Goal: Task Accomplishment & Management: Use online tool/utility

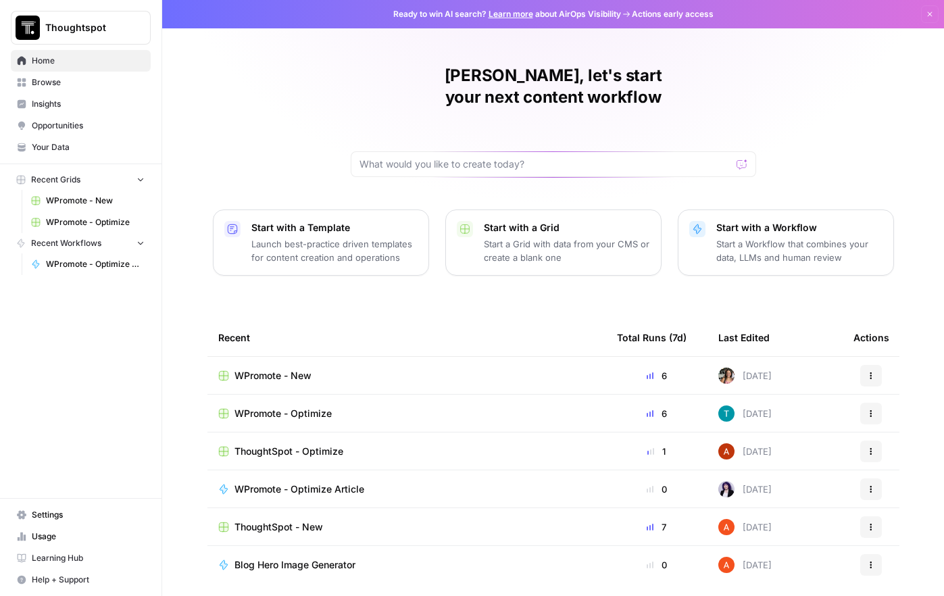
click at [103, 220] on span "WPromote - Optimize" at bounding box center [95, 222] width 99 height 12
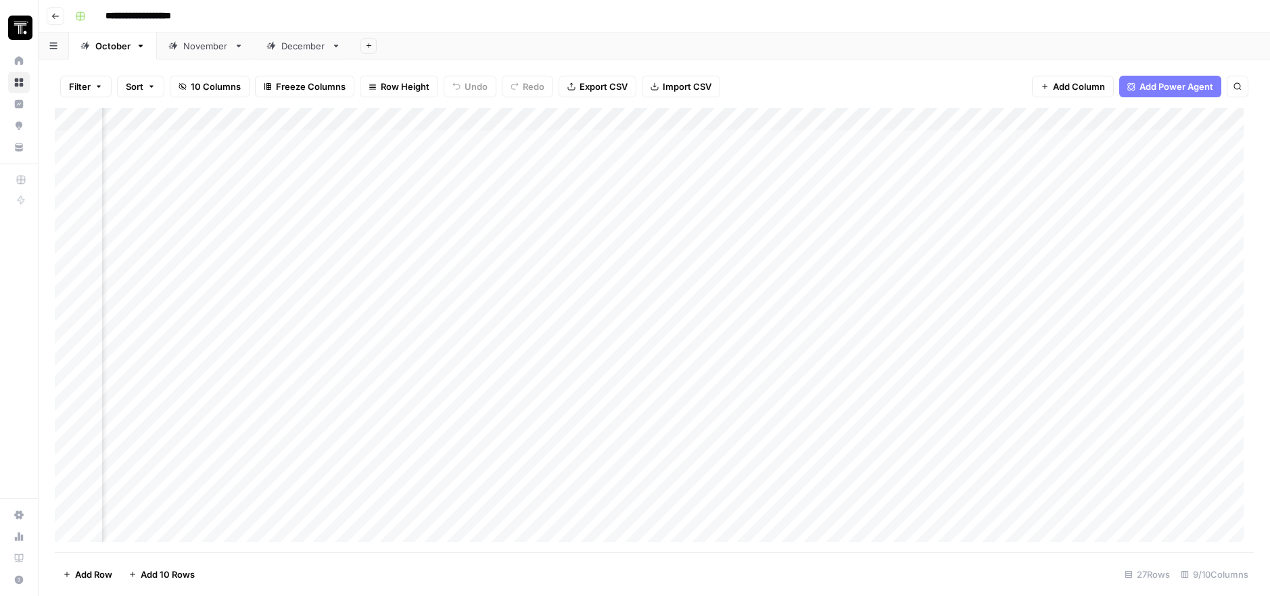
scroll to position [0, 335]
click at [840, 188] on div "Add Column" at bounding box center [654, 330] width 1199 height 444
click at [841, 188] on div at bounding box center [921, 187] width 186 height 25
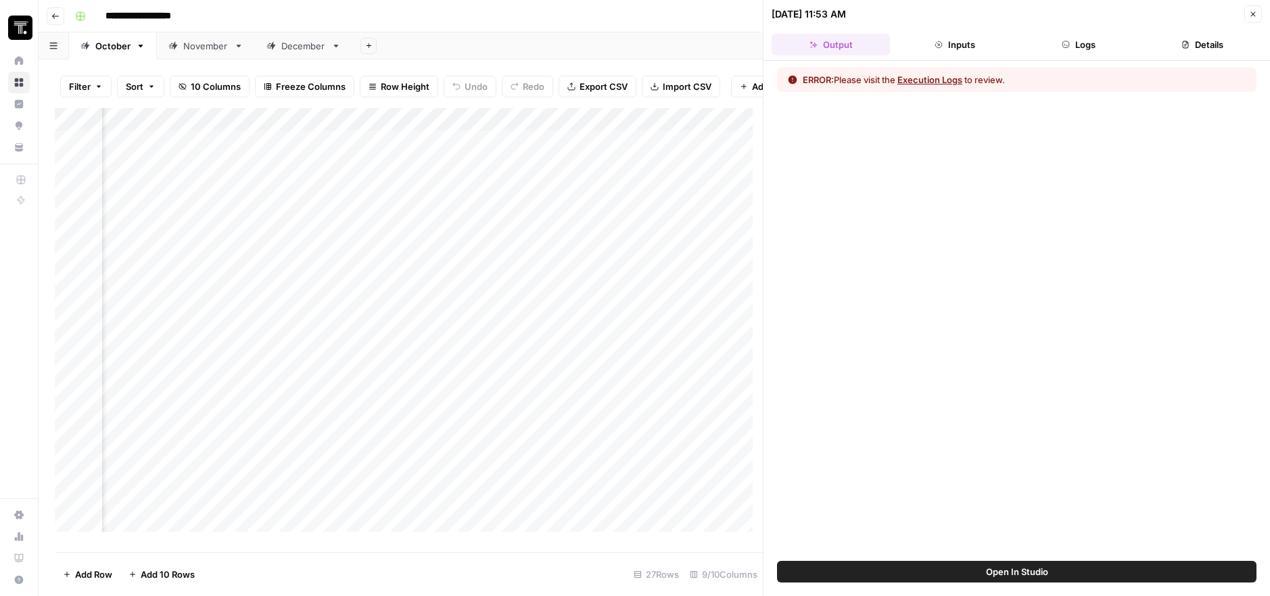
click at [944, 16] on icon "button" at bounding box center [1253, 14] width 8 height 8
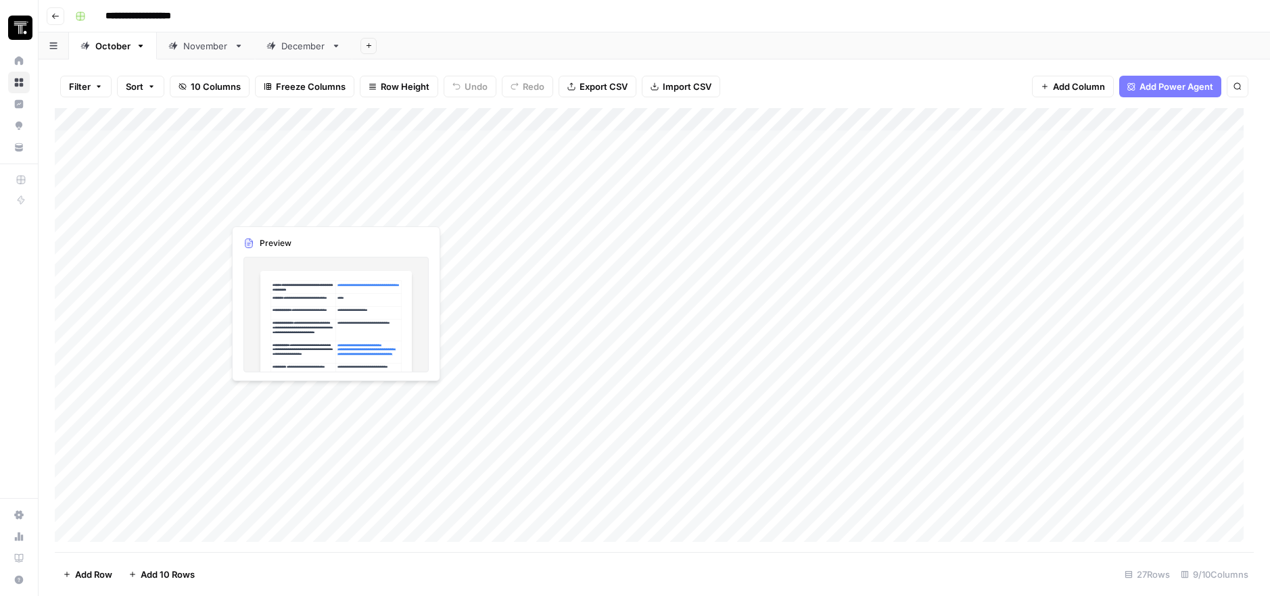
click at [334, 213] on div "Add Column" at bounding box center [654, 330] width 1199 height 444
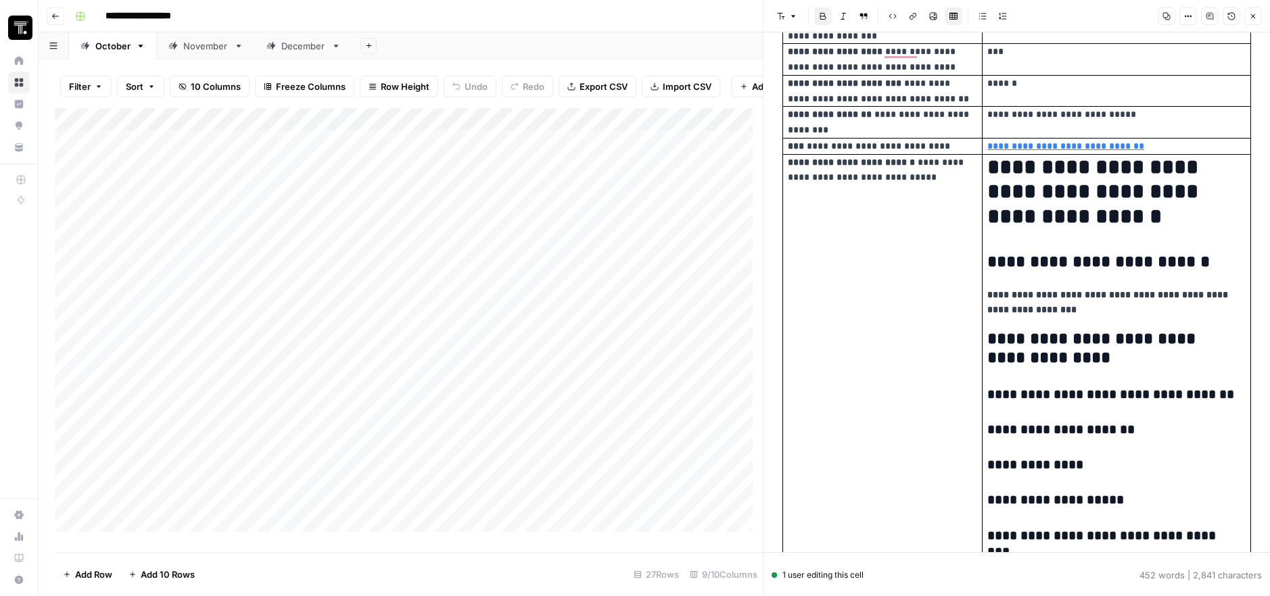
scroll to position [1268, 0]
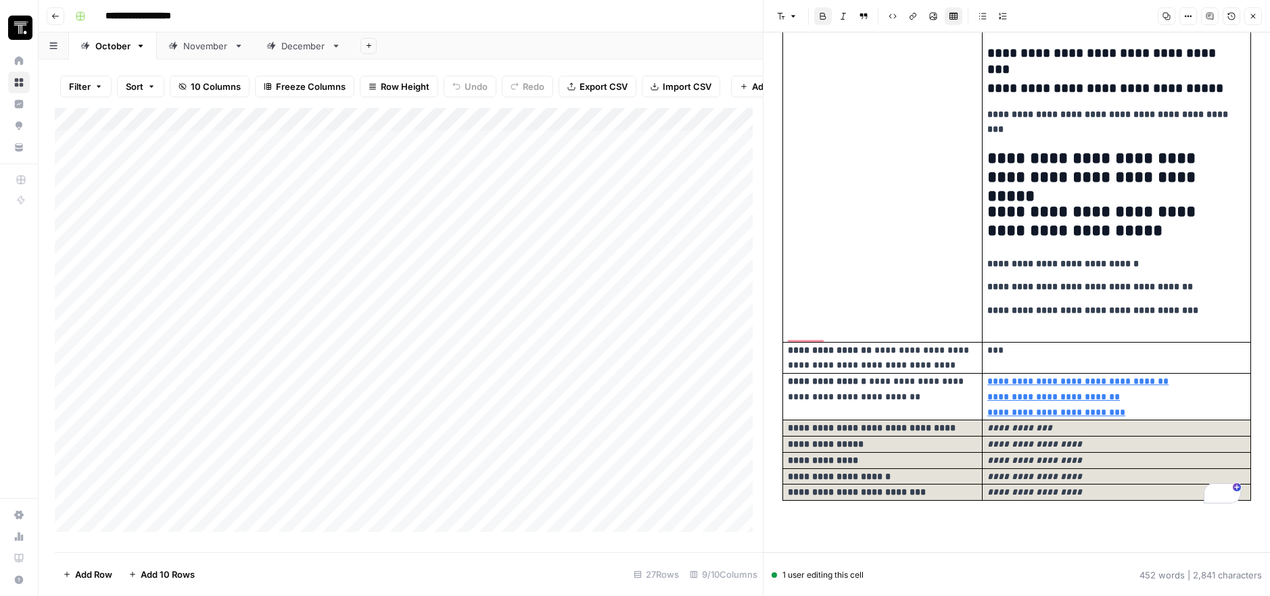
click at [337, 240] on div "Add Column" at bounding box center [409, 325] width 708 height 434
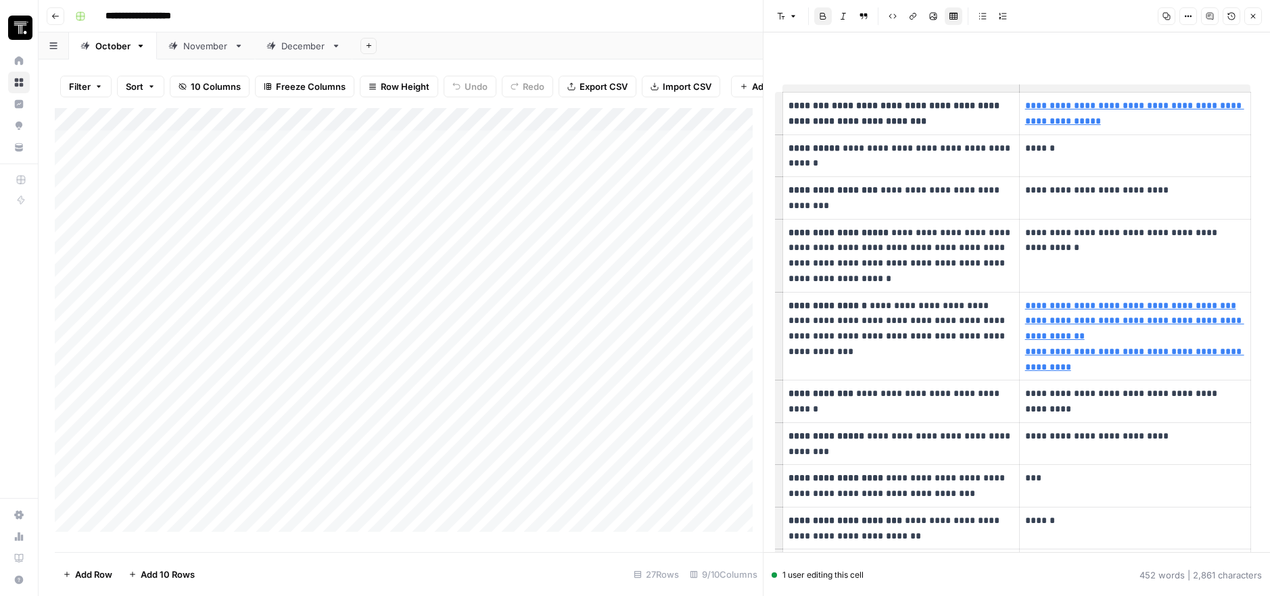
click at [357, 215] on div "Add Column" at bounding box center [409, 325] width 708 height 434
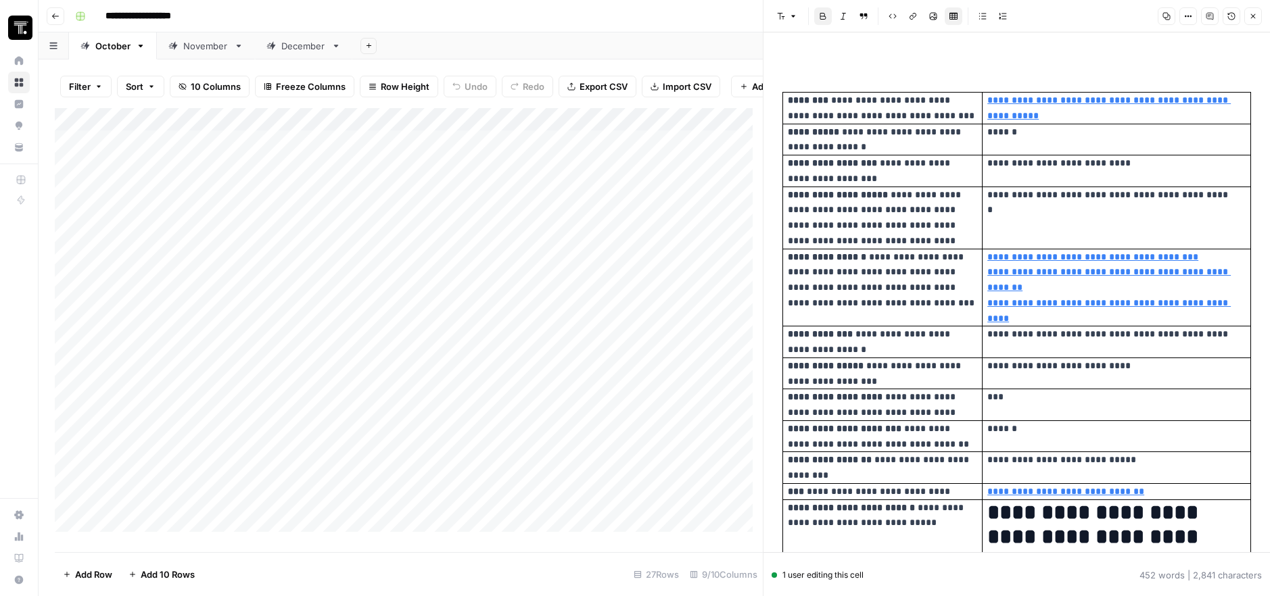
click at [407, 129] on div "Add Column" at bounding box center [409, 325] width 708 height 434
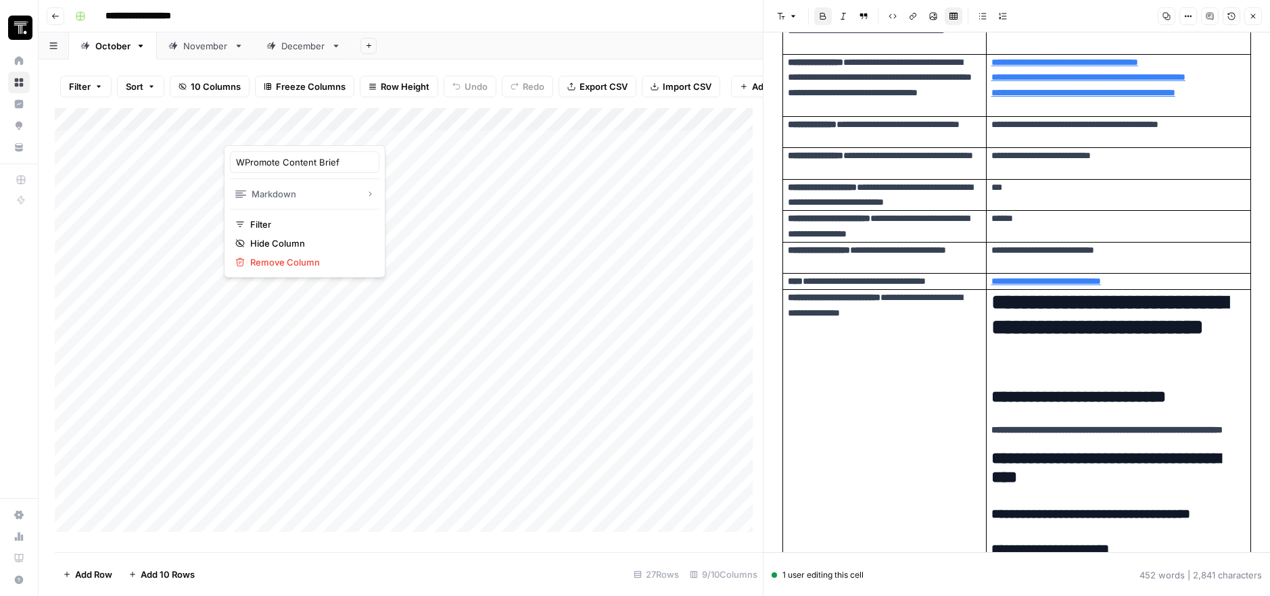
scroll to position [192, 0]
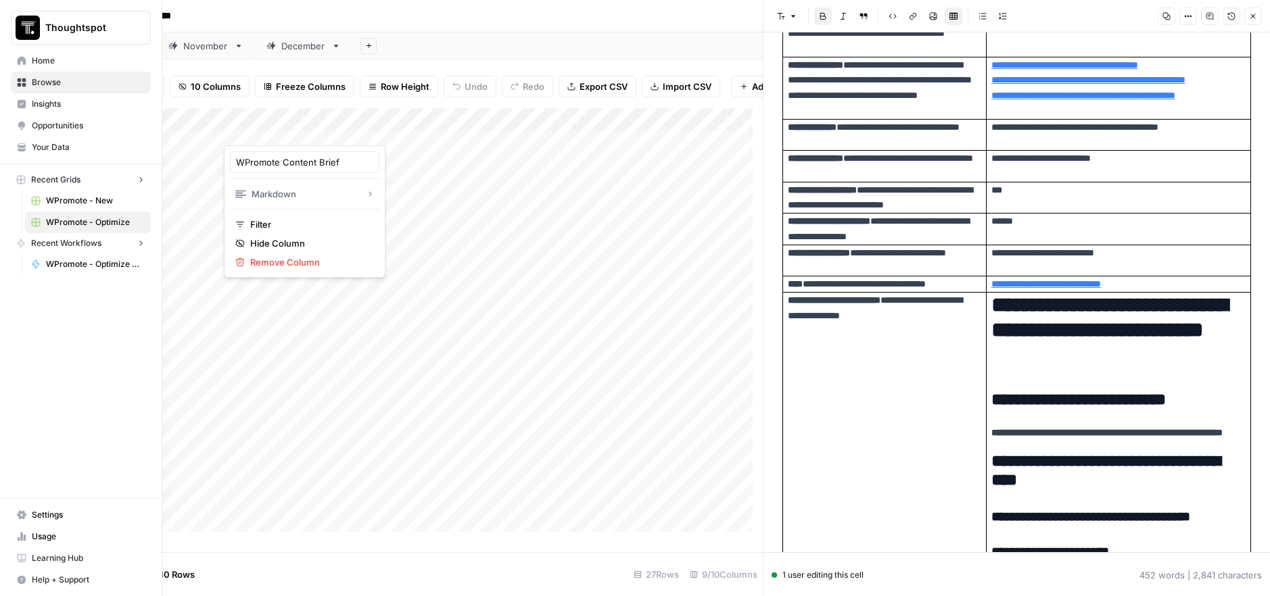
click at [27, 23] on img "Workspace: Thoughtspot" at bounding box center [28, 28] width 24 height 24
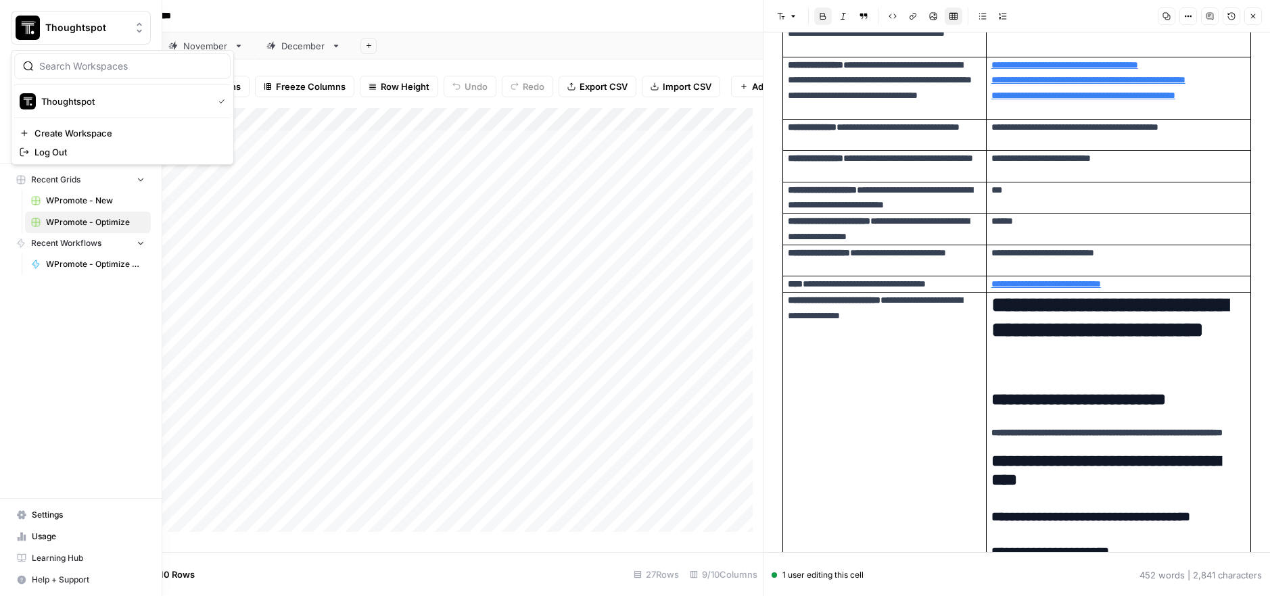
click at [77, 203] on span "WPromote - New" at bounding box center [95, 201] width 99 height 12
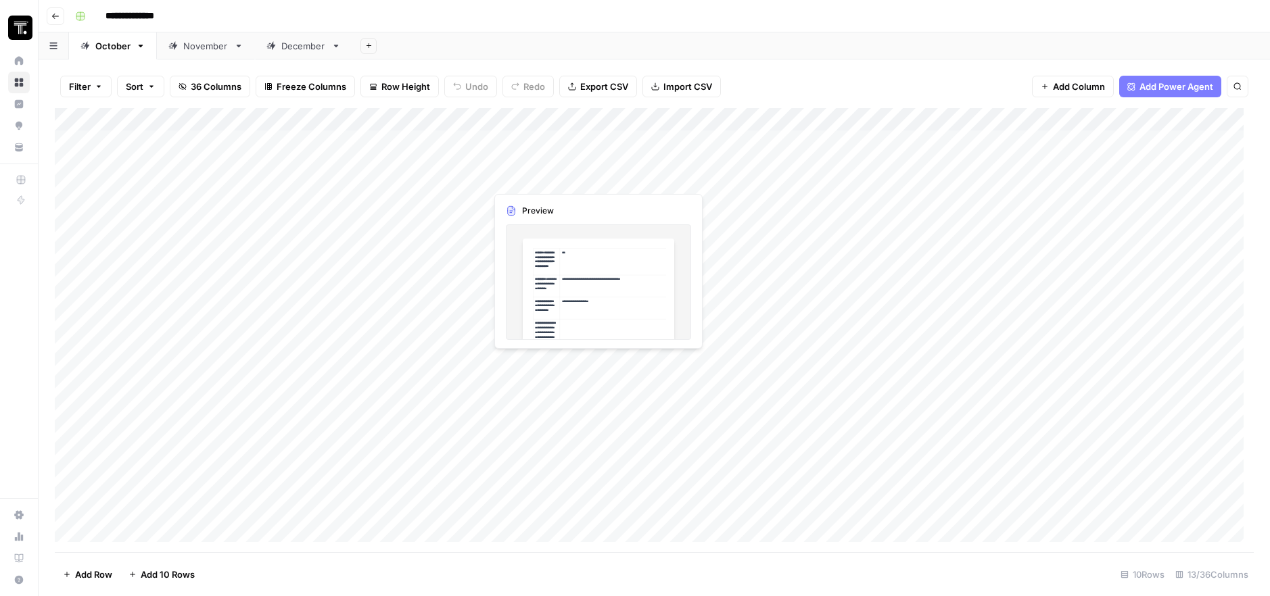
click at [563, 189] on div "Add Column" at bounding box center [654, 330] width 1199 height 444
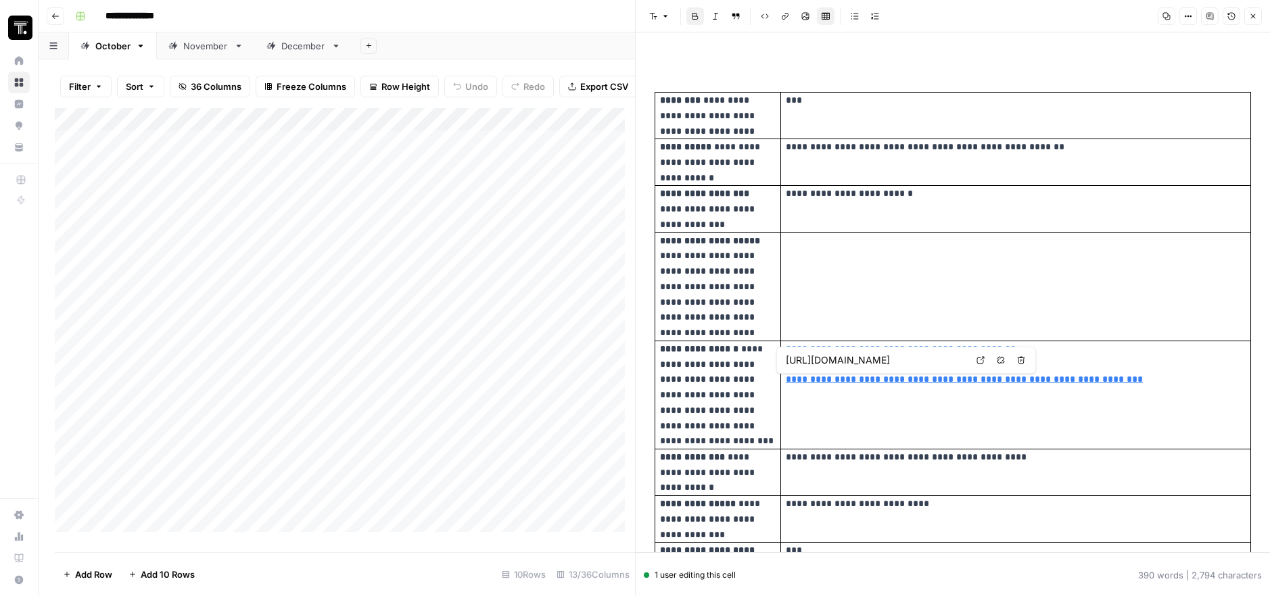
type input "https://www.ibm.com/think/topics/data-structure"
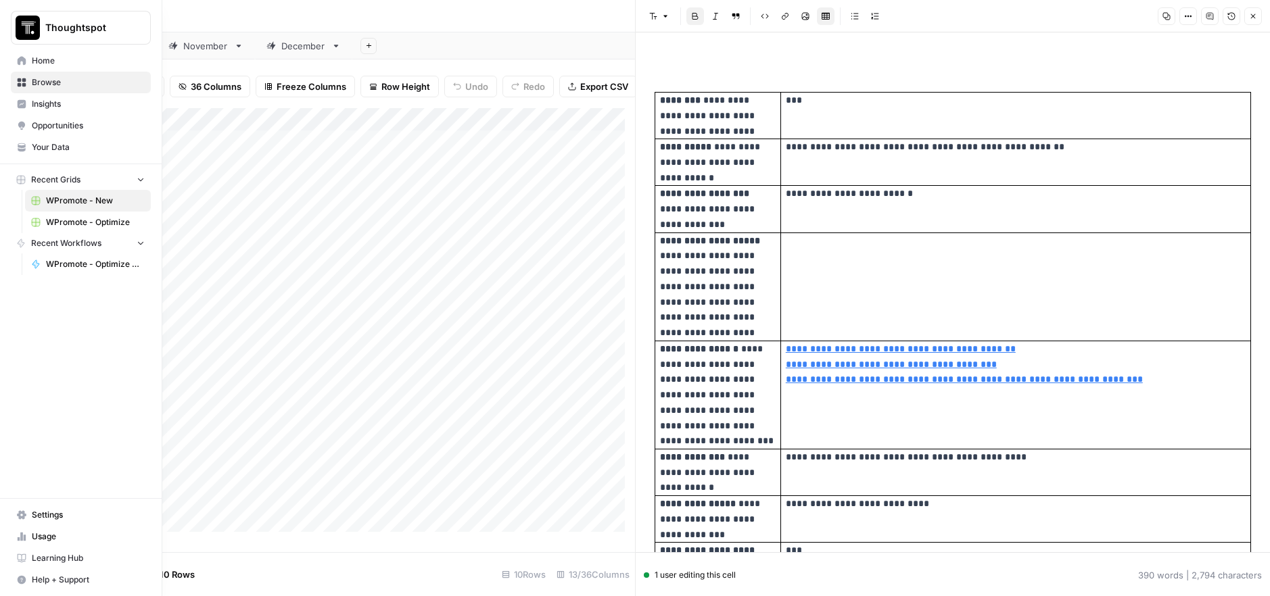
click at [100, 221] on span "WPromote - Optimize" at bounding box center [95, 222] width 99 height 12
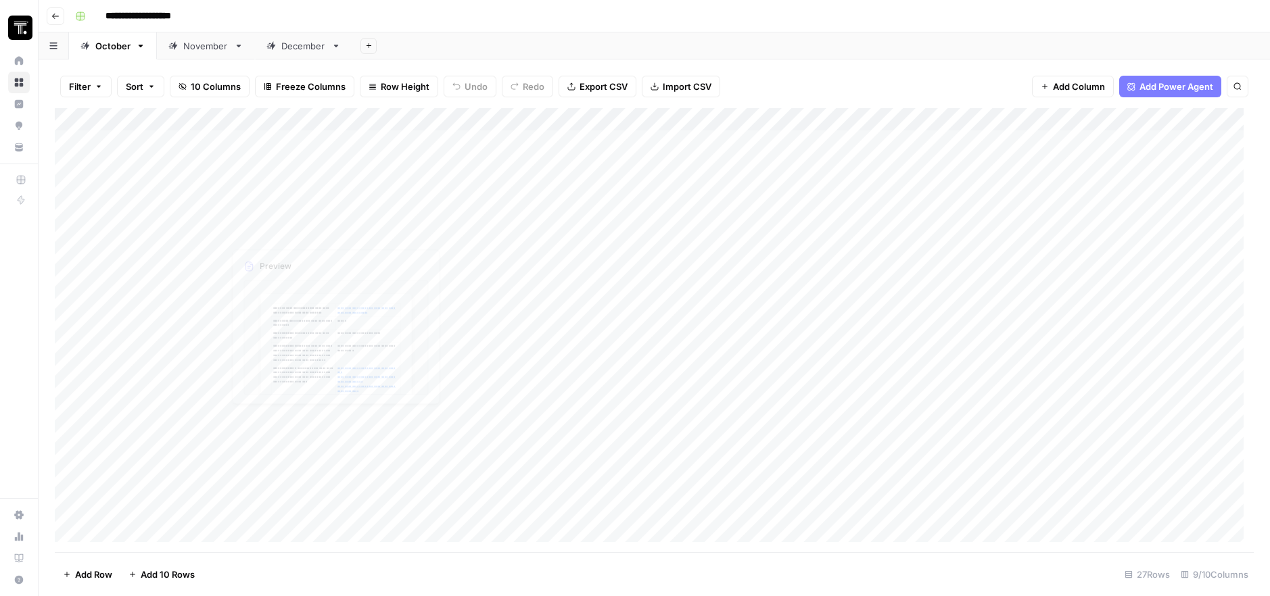
click at [328, 204] on div "Add Column" at bounding box center [654, 330] width 1199 height 444
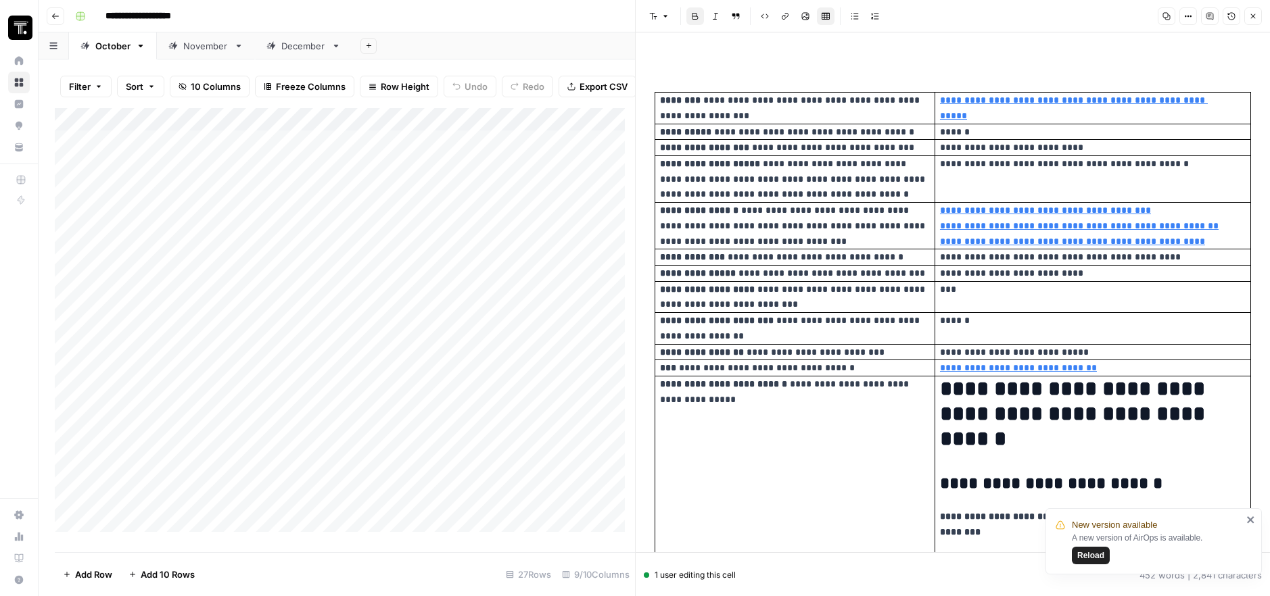
click at [944, 556] on span "Reload" at bounding box center [1090, 556] width 27 height 12
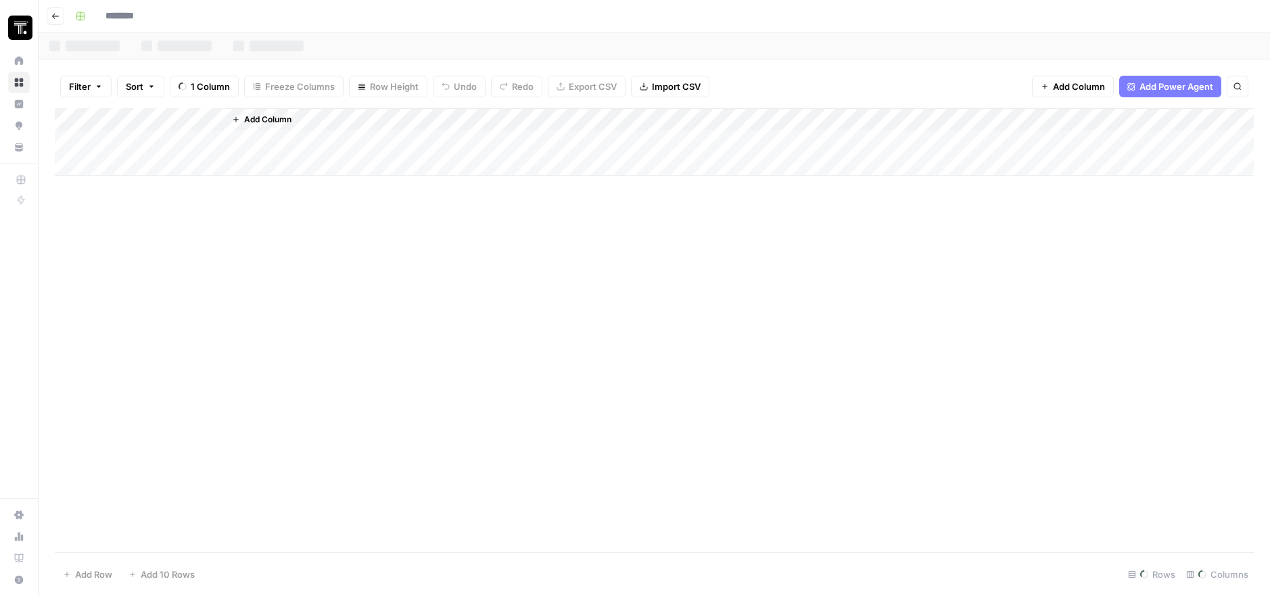
type input "**********"
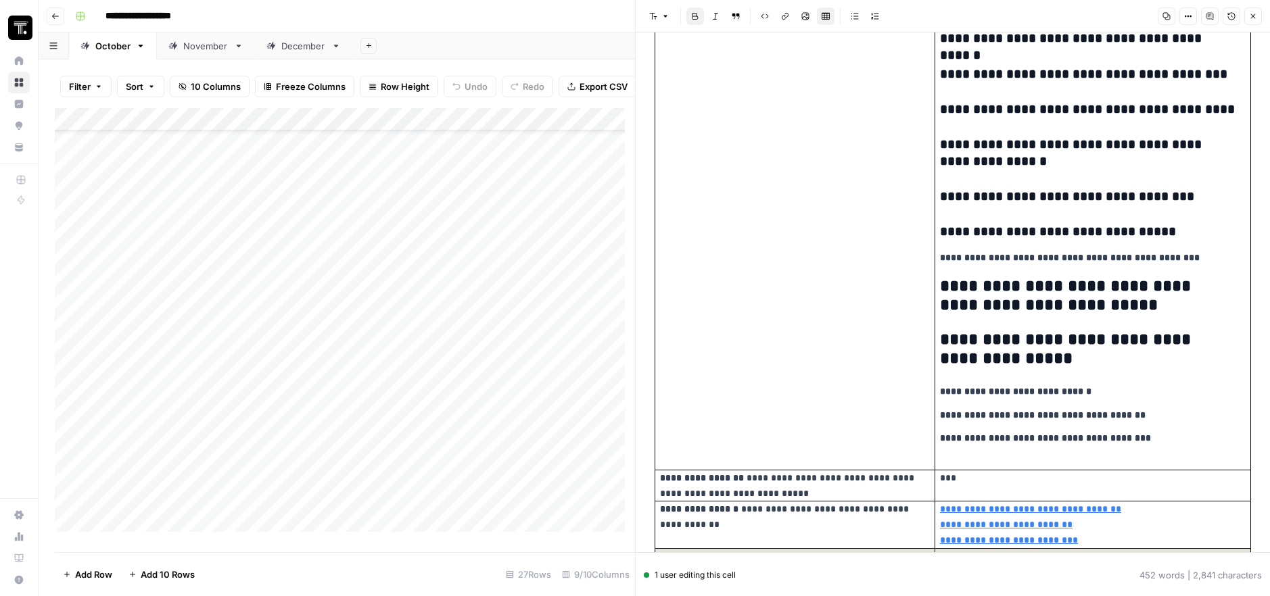
scroll to position [1077, 0]
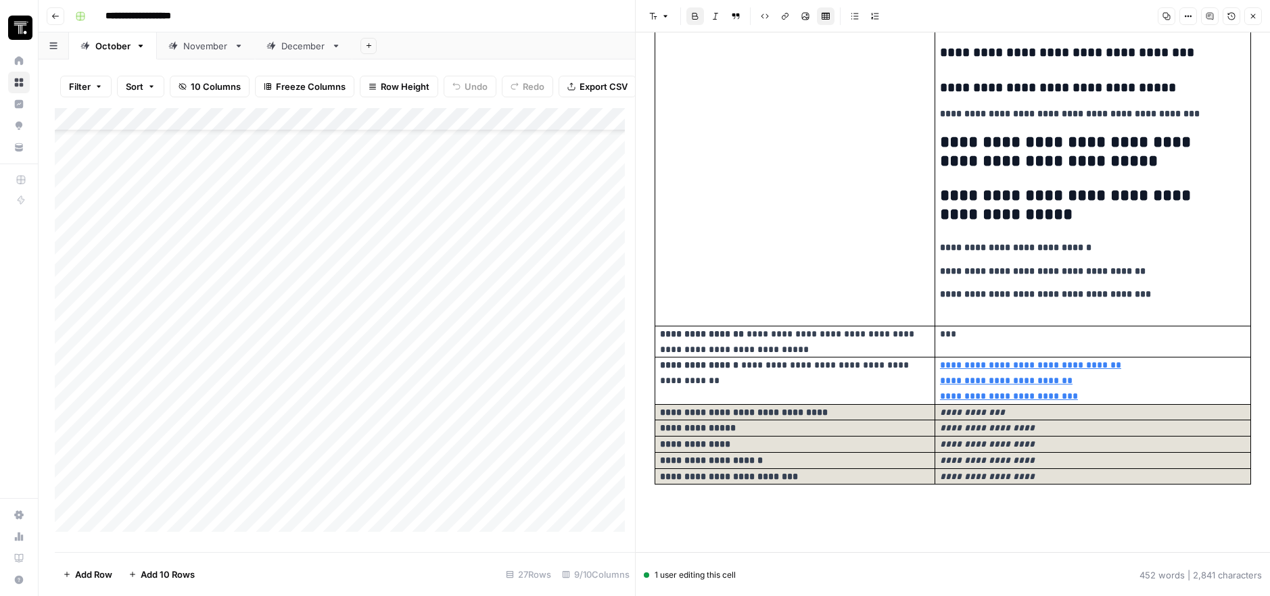
click at [1251, 16] on icon "button" at bounding box center [1253, 16] width 8 height 8
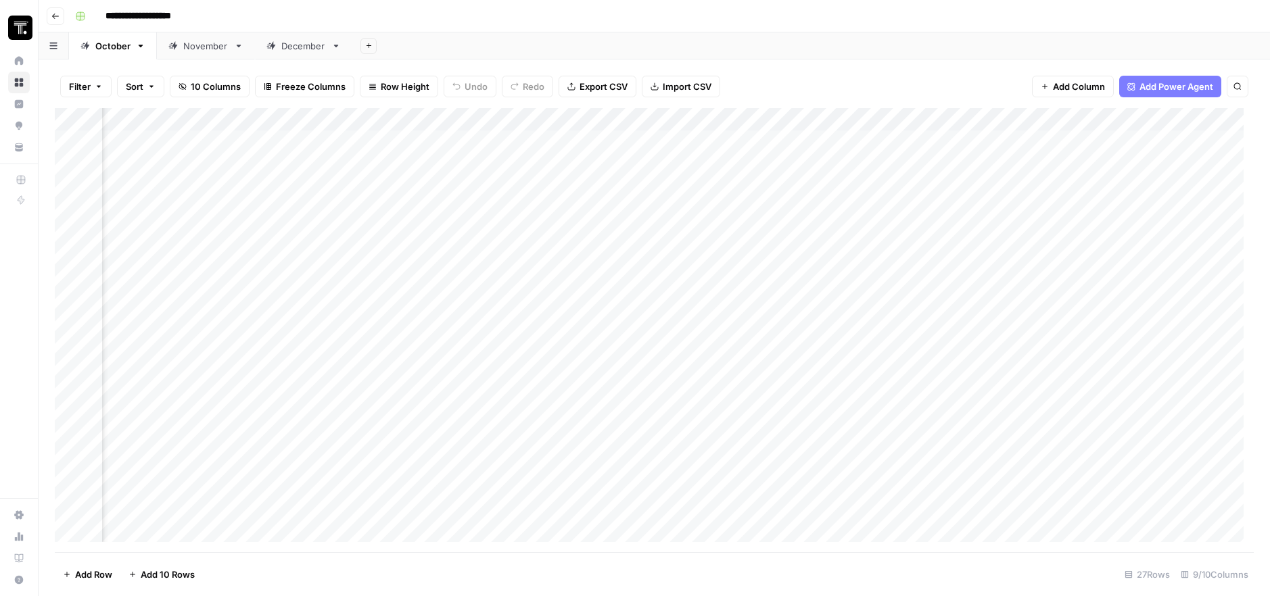
scroll to position [0, 448]
click at [964, 212] on div "Add Column" at bounding box center [654, 330] width 1199 height 444
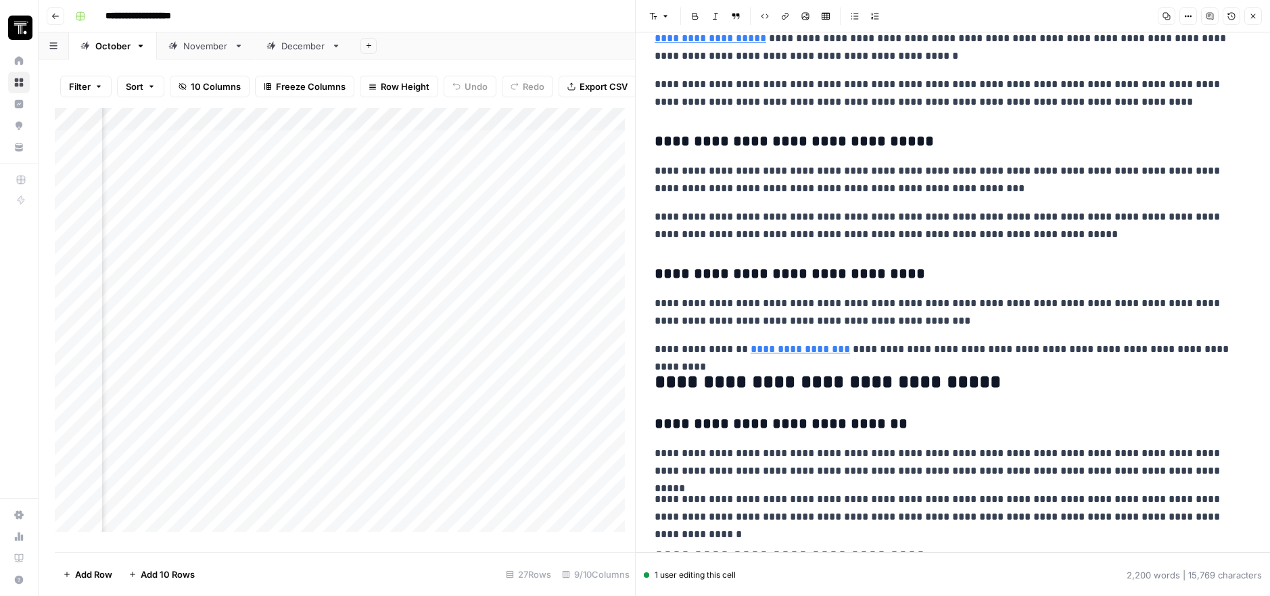
scroll to position [2961, 0]
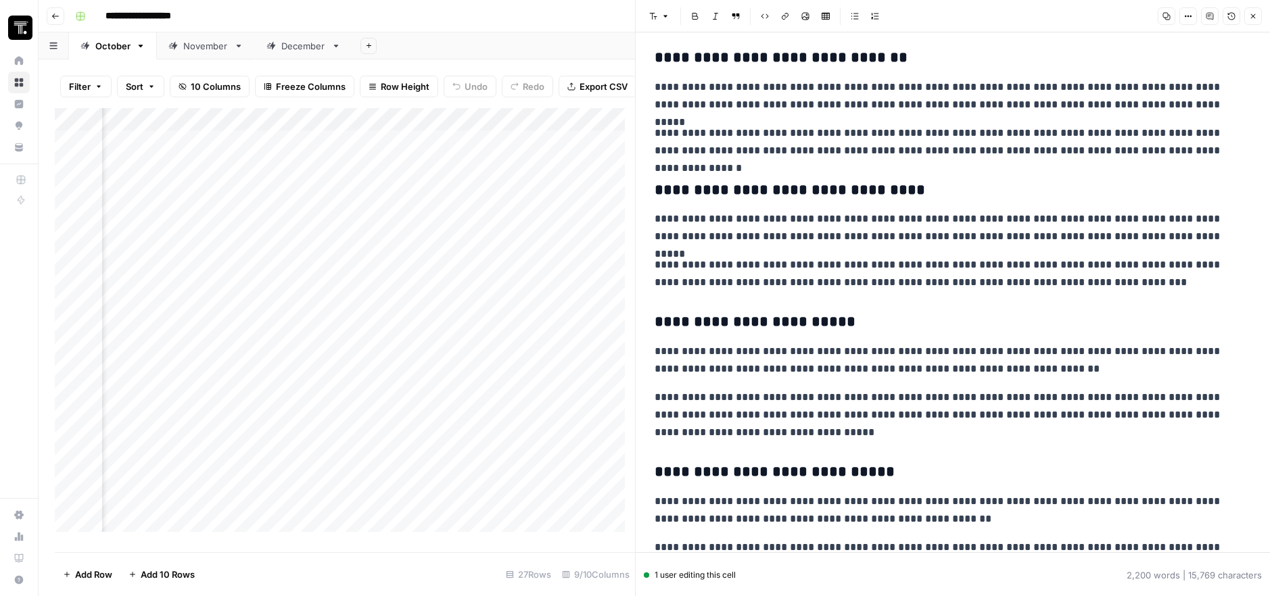
click at [1250, 16] on icon "button" at bounding box center [1253, 16] width 8 height 8
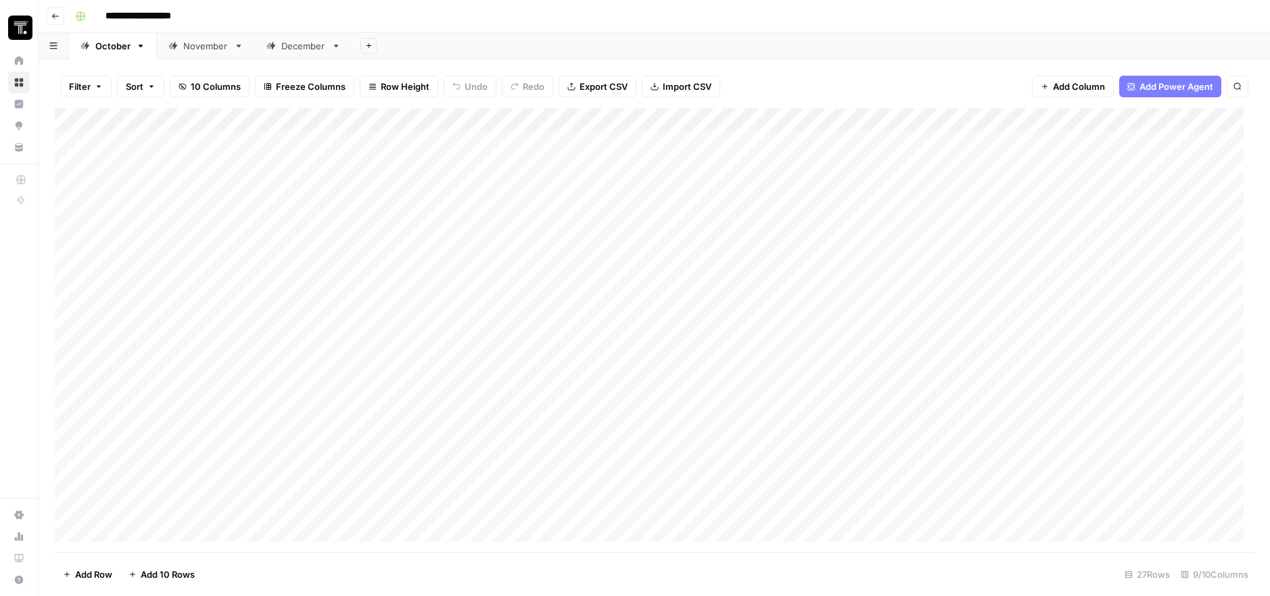
click at [321, 209] on div "Add Column" at bounding box center [654, 330] width 1199 height 444
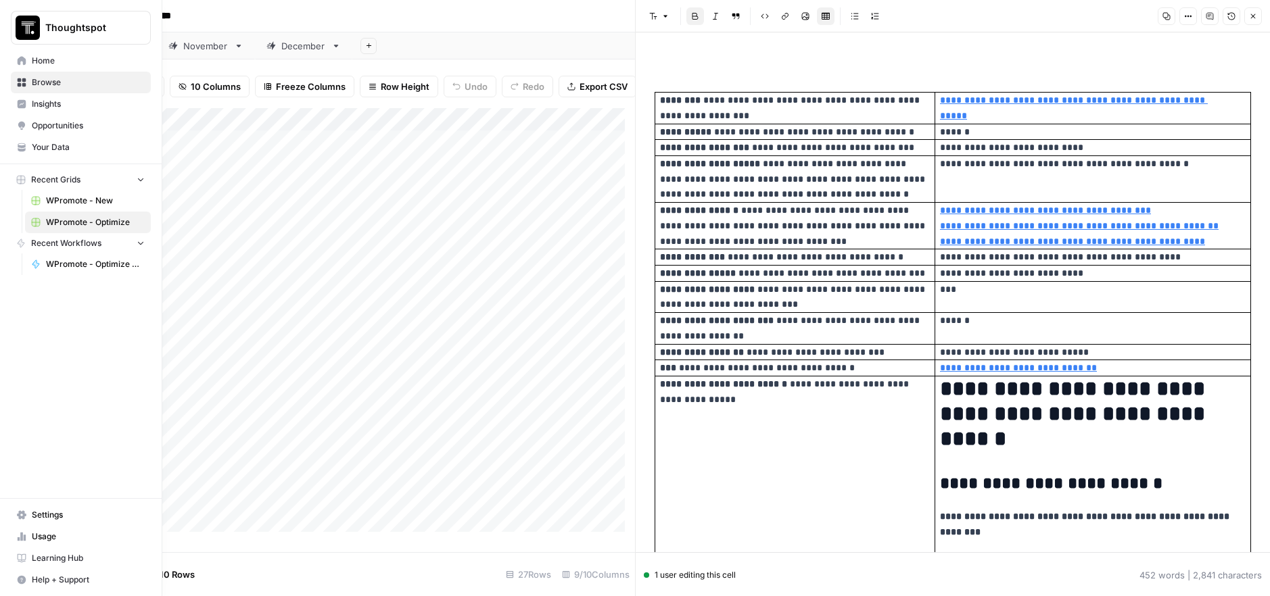
click at [89, 202] on span "WPromote - New" at bounding box center [95, 201] width 99 height 12
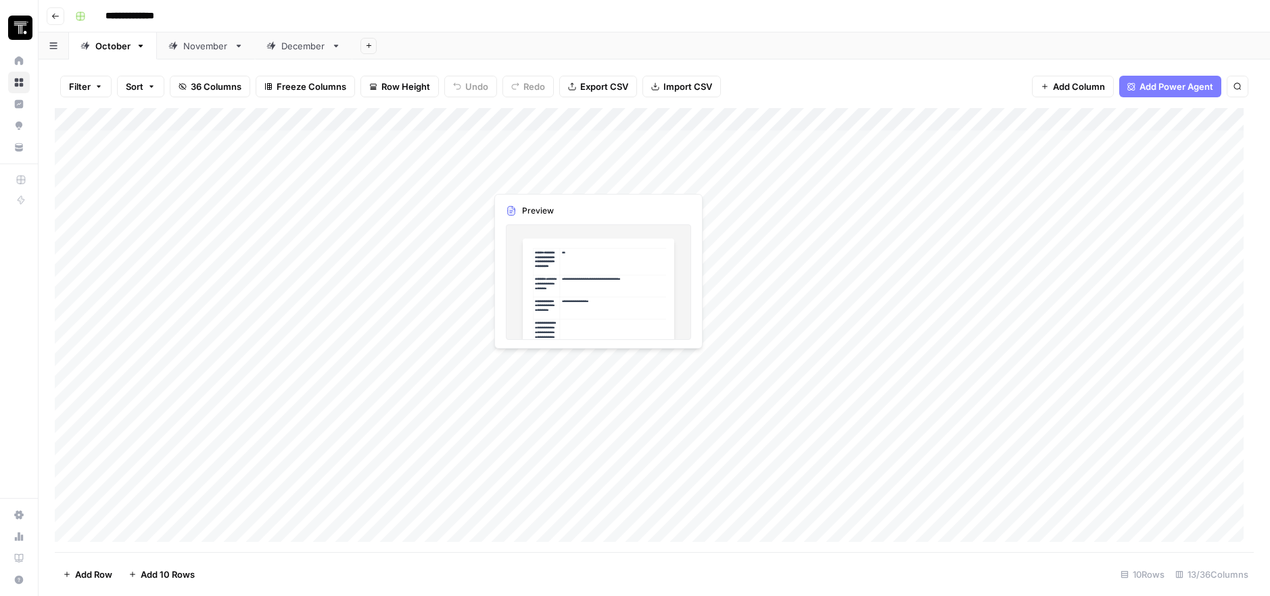
click at [578, 162] on div "Add Column" at bounding box center [654, 330] width 1199 height 444
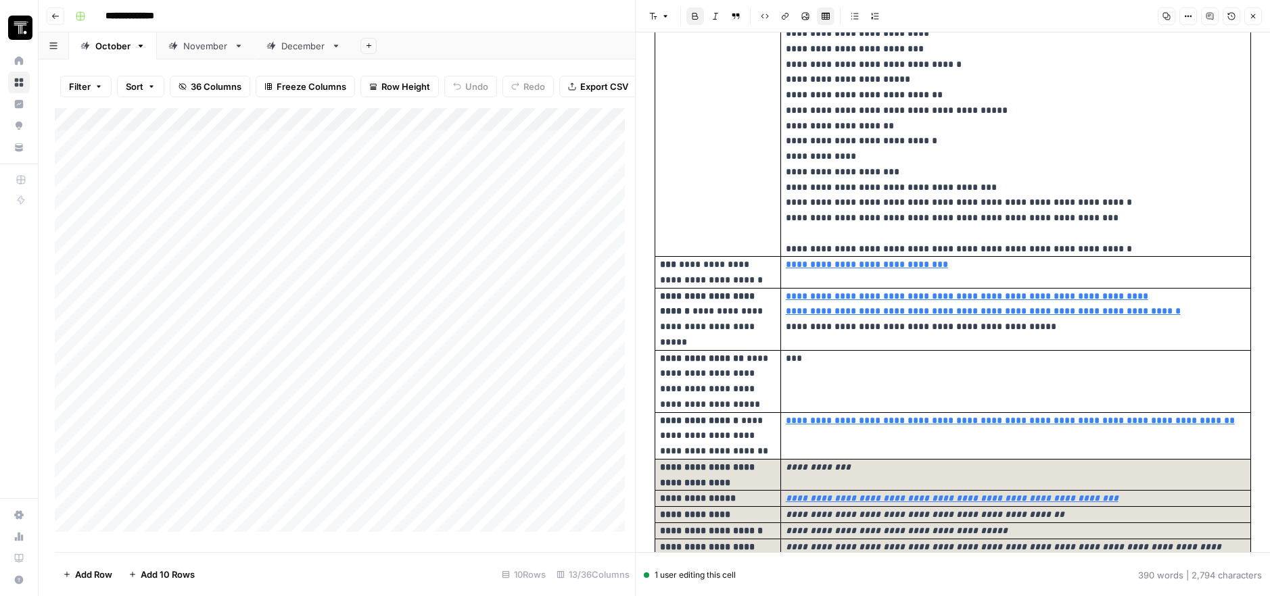
type input "[URL][DOMAIN_NAME]"
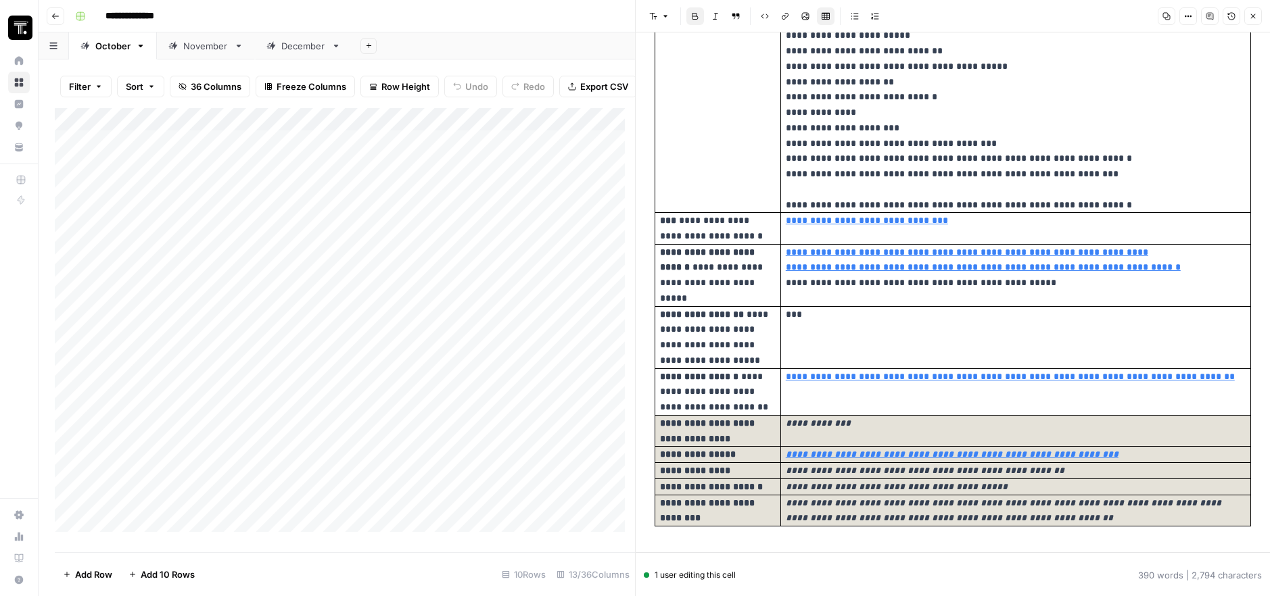
scroll to position [757, 0]
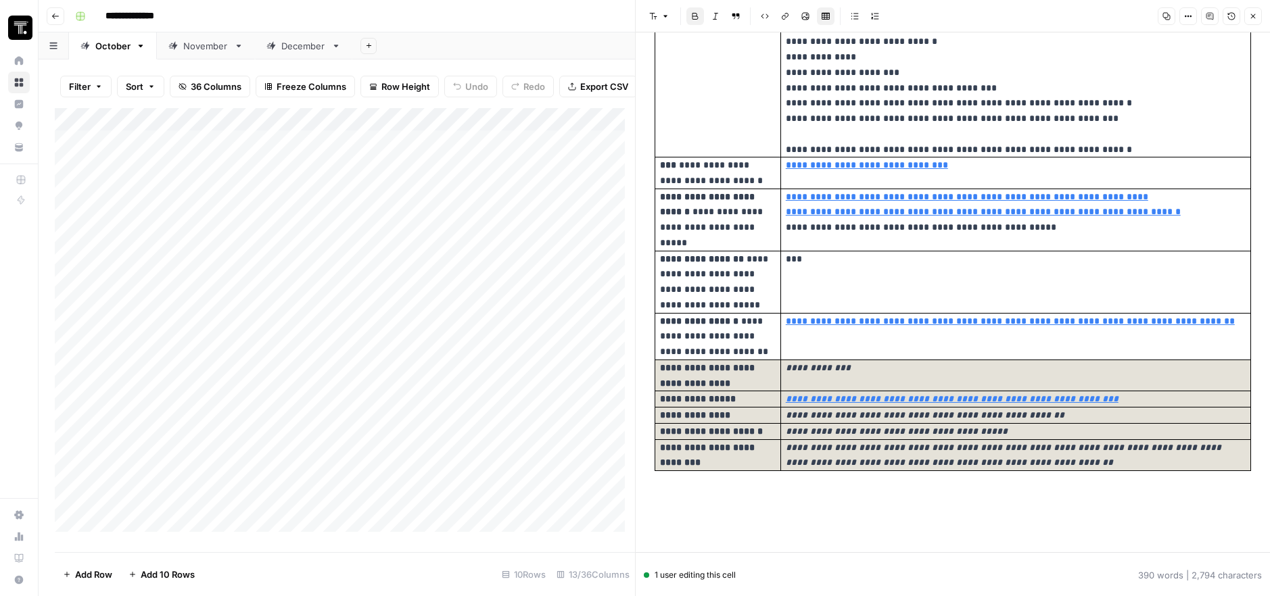
click at [950, 381] on td "**********" at bounding box center [1015, 376] width 470 height 32
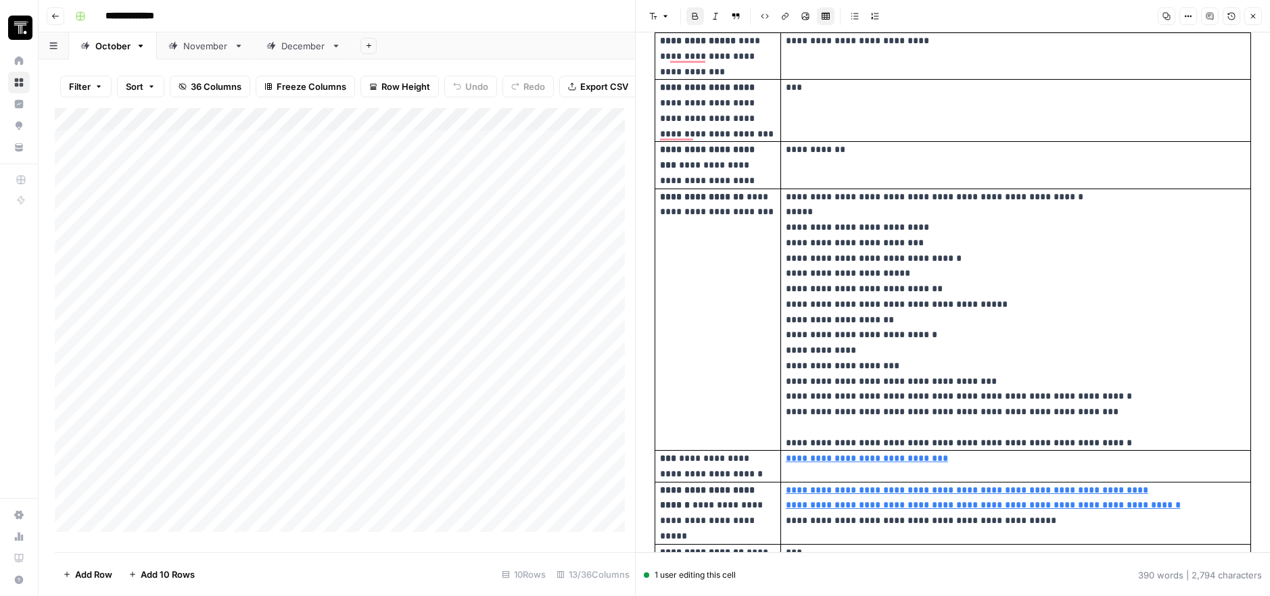
scroll to position [0, 0]
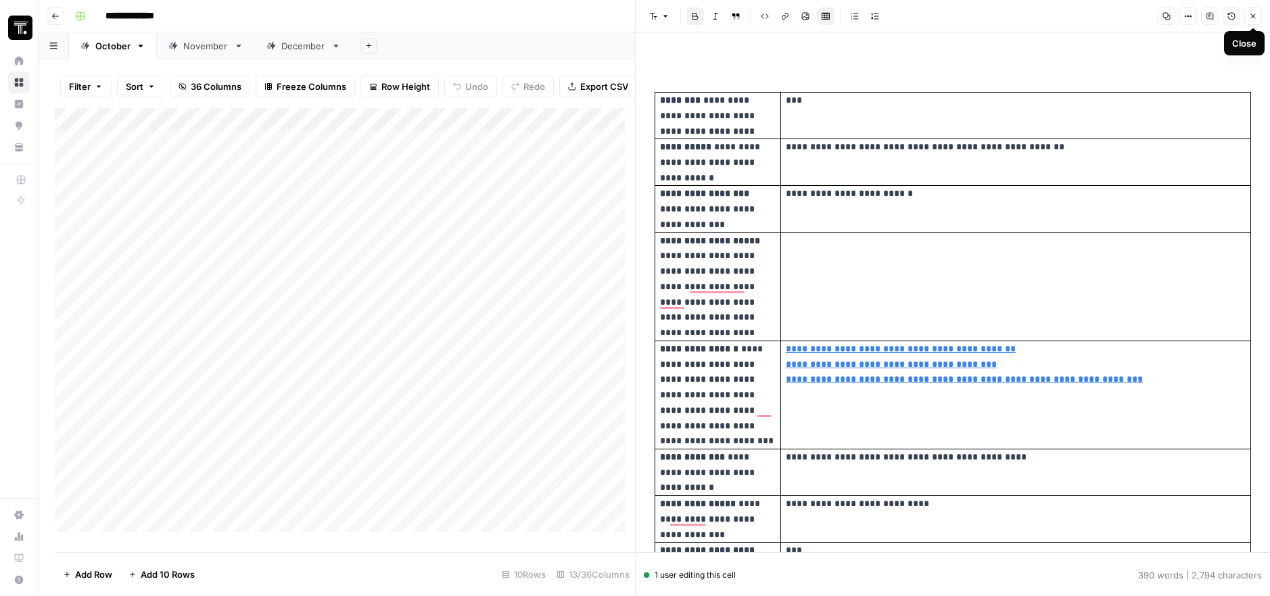
click at [1256, 14] on icon "button" at bounding box center [1253, 16] width 8 height 8
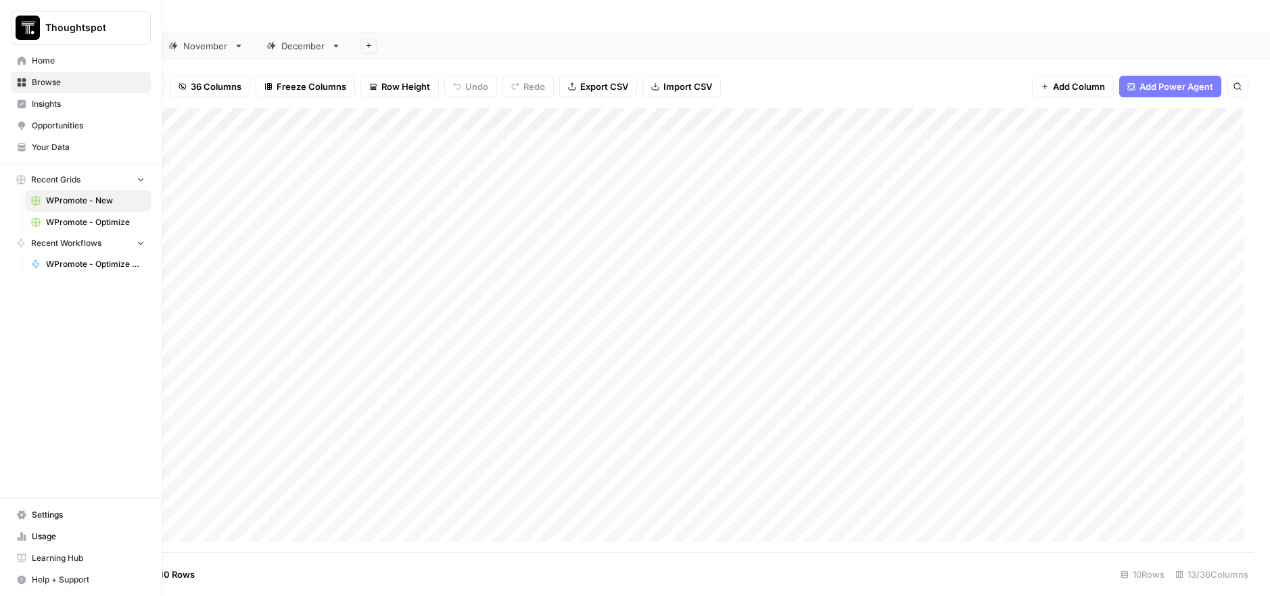
click at [82, 218] on span "WPromote - Optimize" at bounding box center [95, 222] width 99 height 12
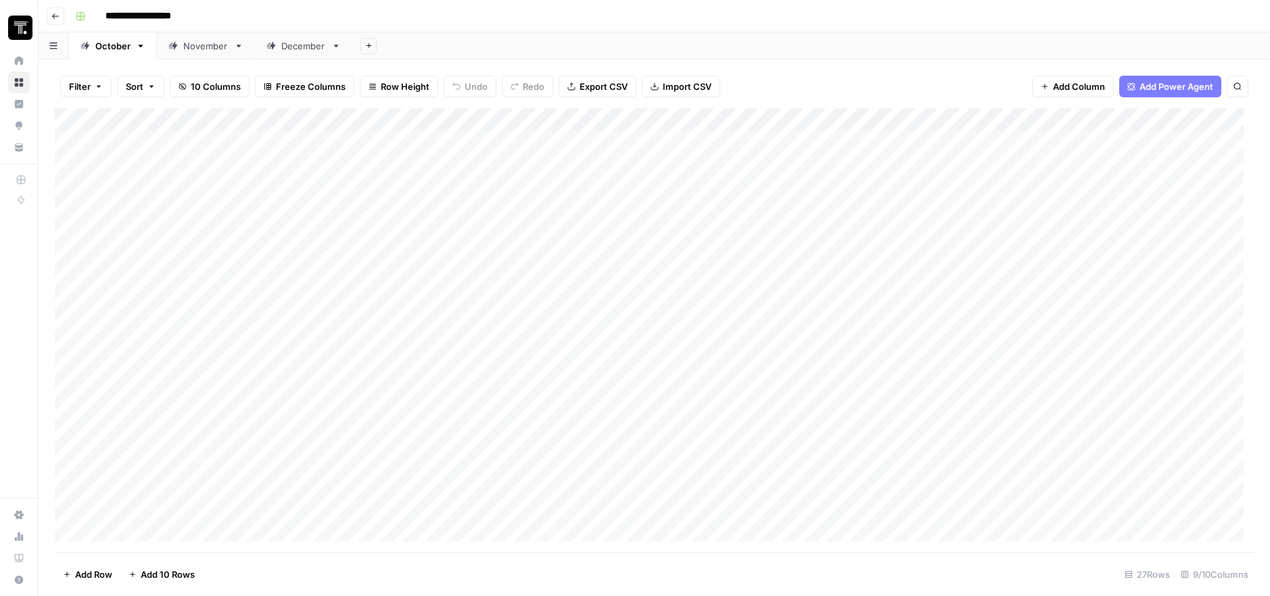
click at [369, 232] on div "Add Column" at bounding box center [654, 330] width 1199 height 444
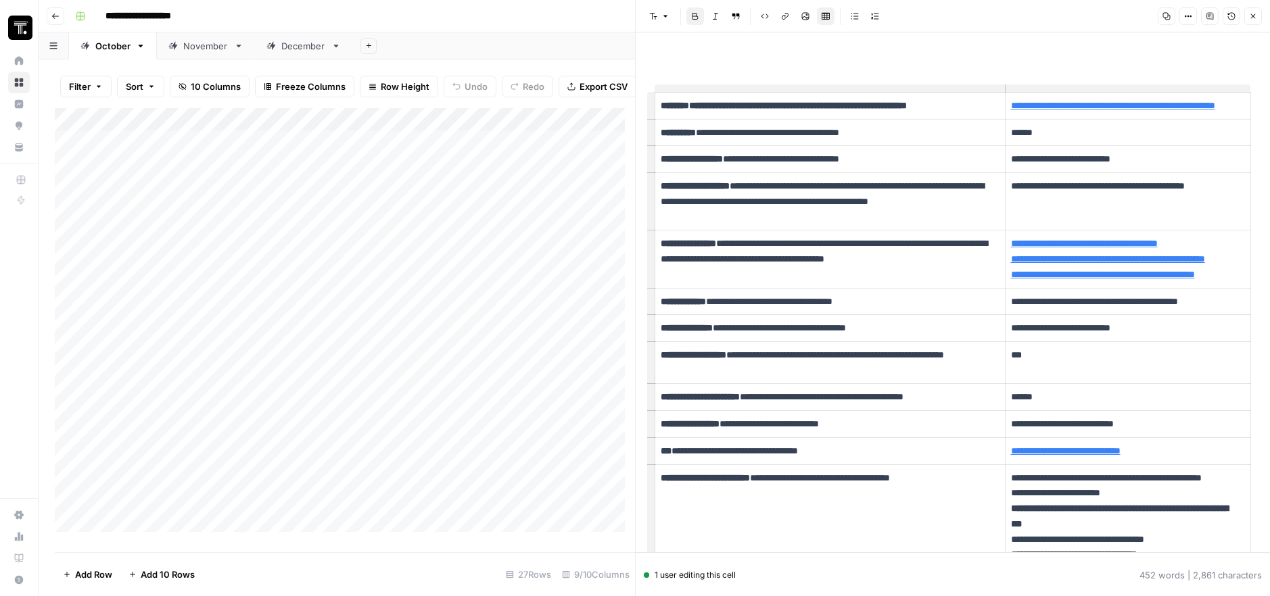
click at [691, 120] on th "**********" at bounding box center [830, 106] width 350 height 27
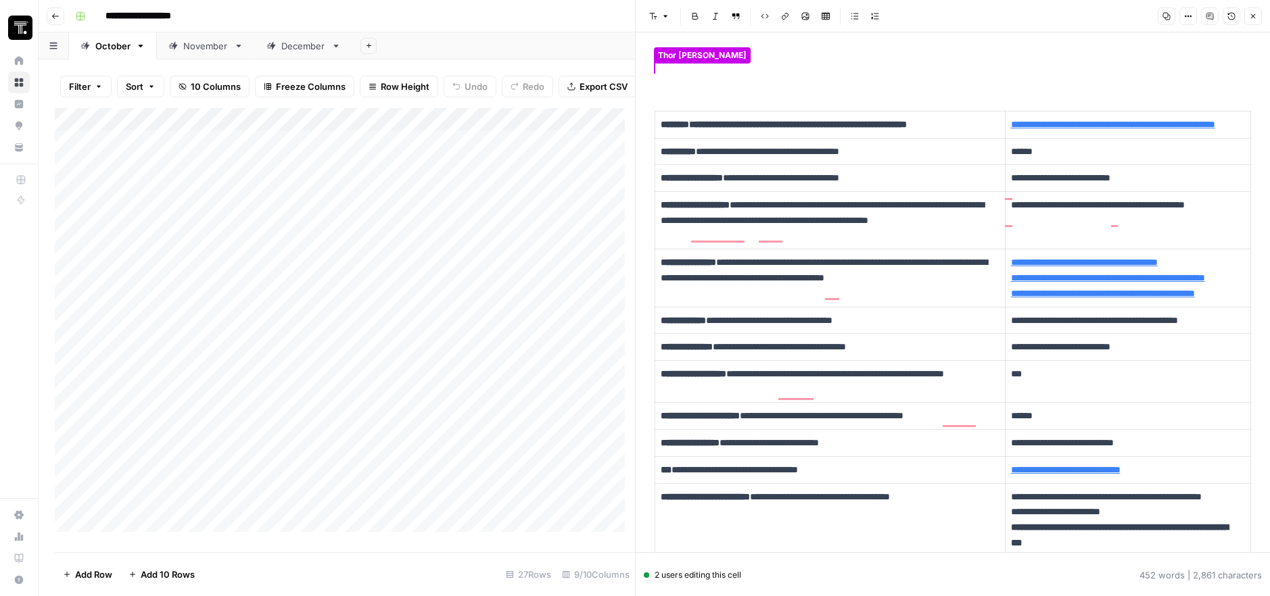
click at [351, 271] on div "Add Column" at bounding box center [345, 325] width 580 height 434
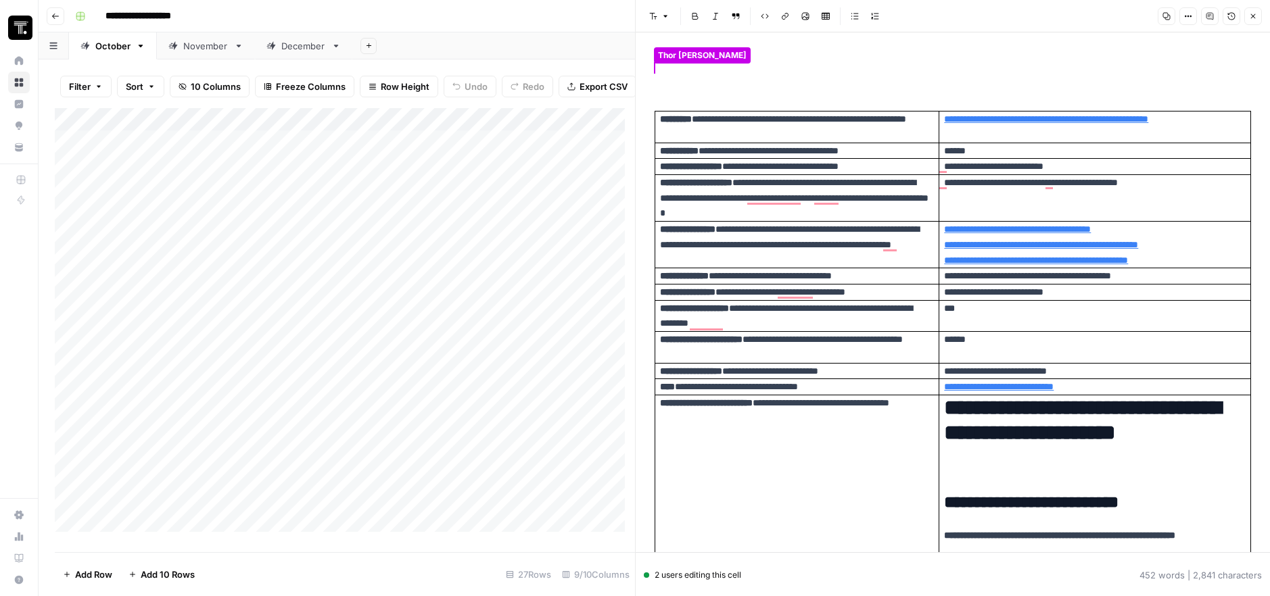
click at [370, 267] on div "Add Column" at bounding box center [345, 325] width 580 height 434
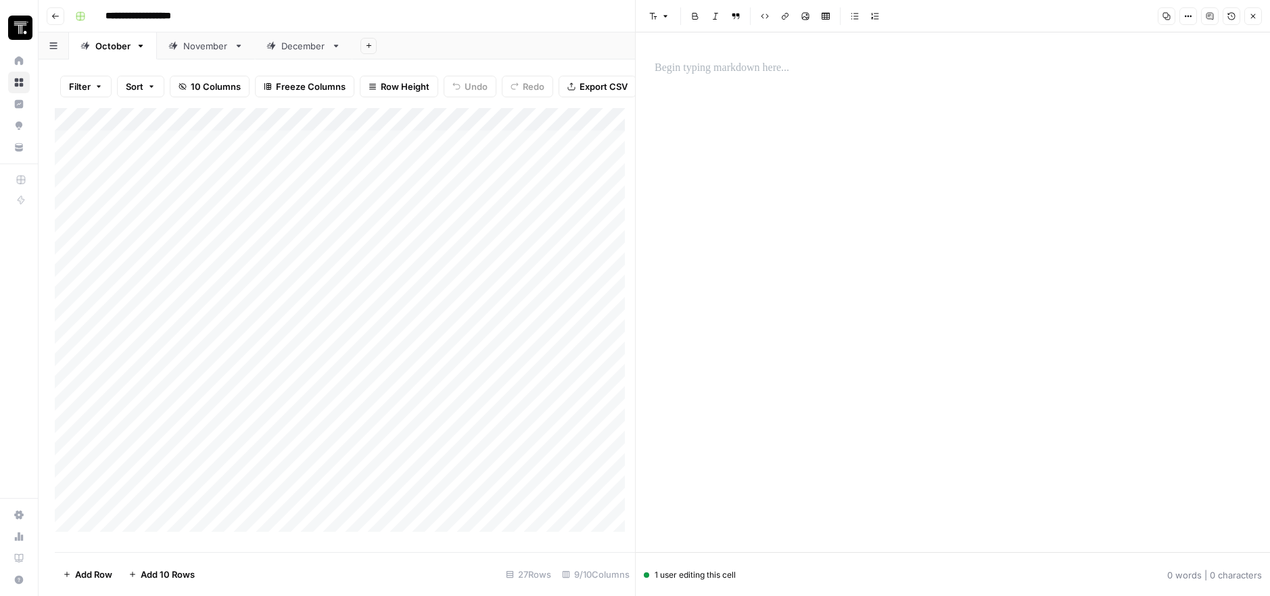
click at [751, 74] on p at bounding box center [952, 68] width 596 height 18
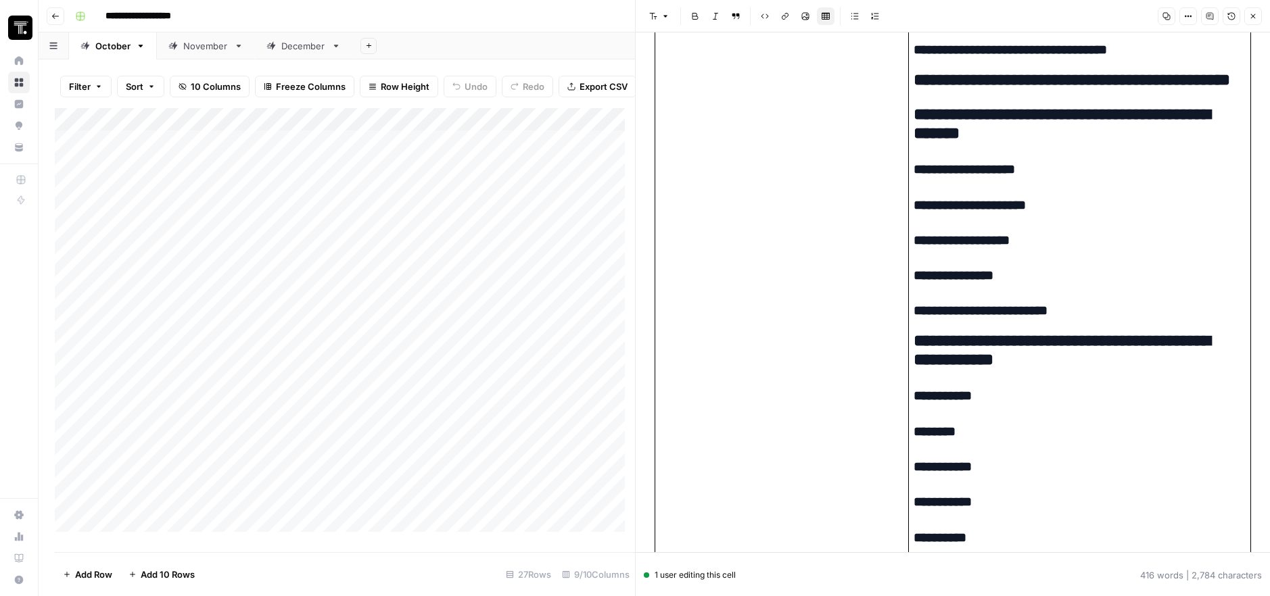
scroll to position [507, 0]
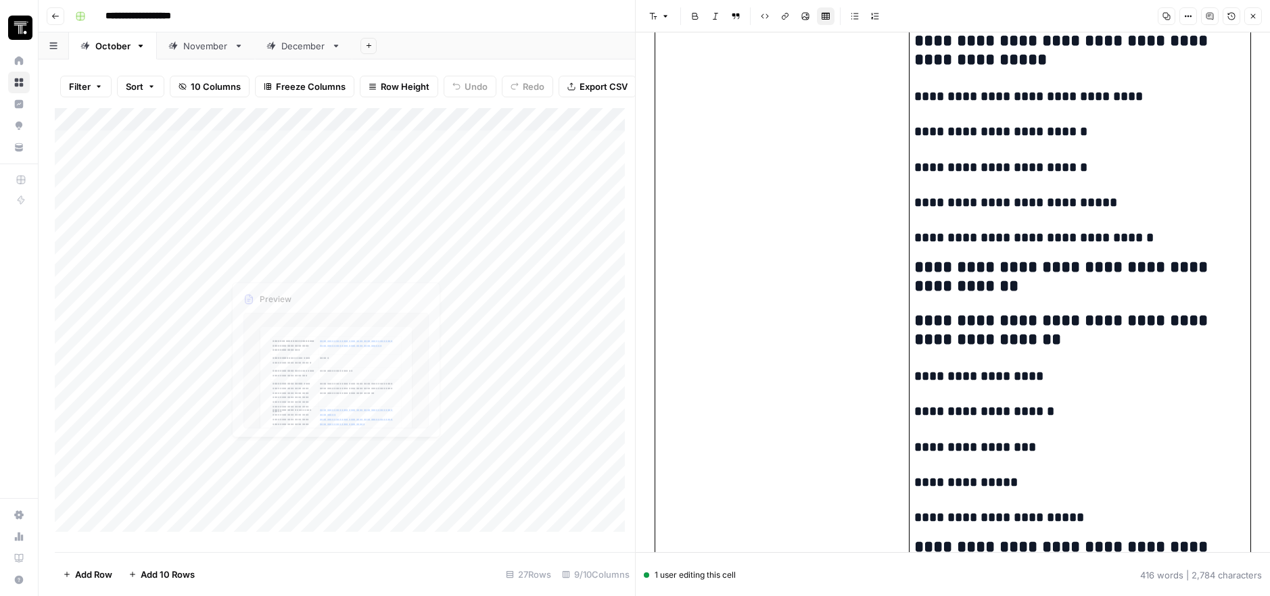
click at [343, 241] on div "Add Column" at bounding box center [345, 325] width 580 height 434
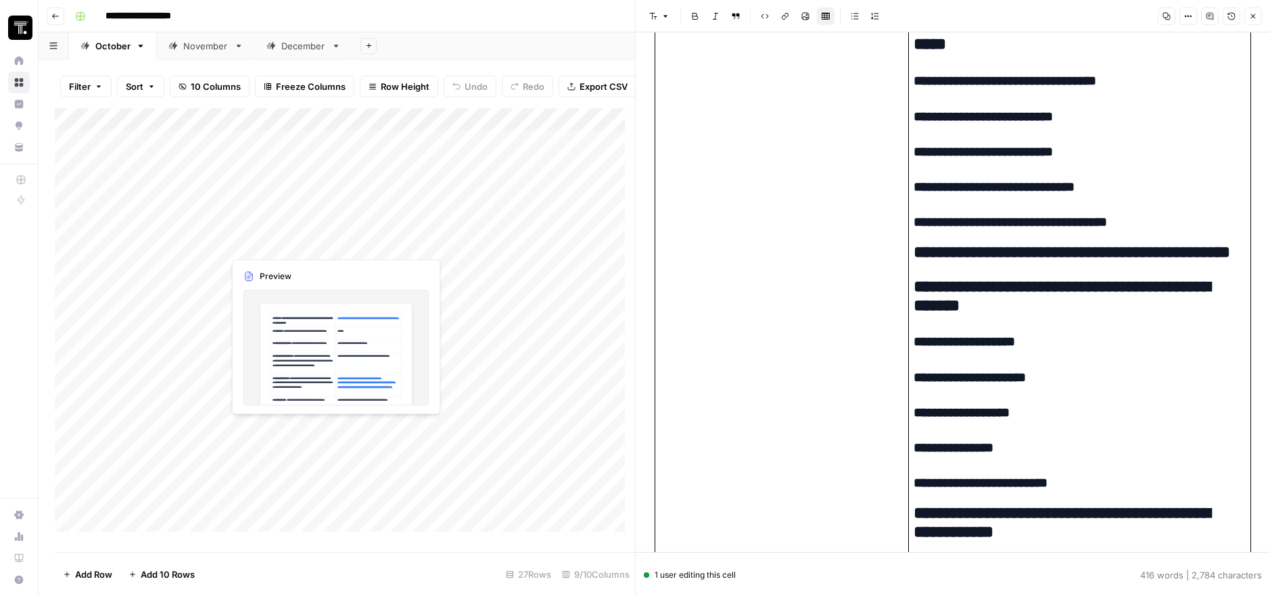
click at [343, 241] on div "Add Column" at bounding box center [345, 325] width 580 height 434
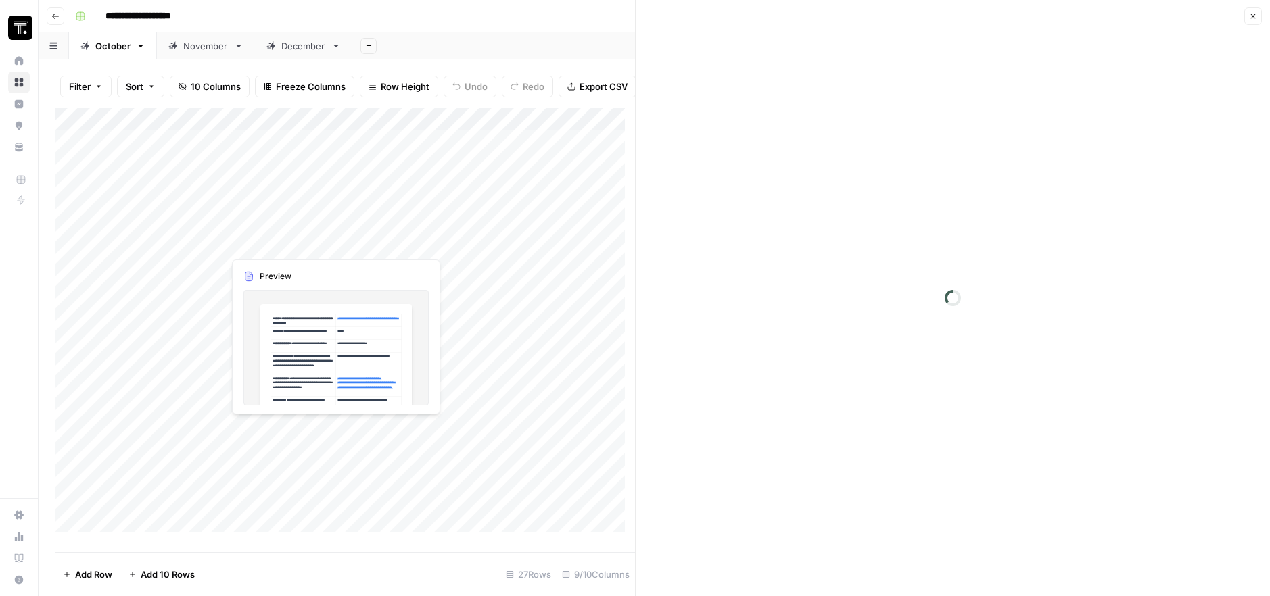
click at [343, 241] on div at bounding box center [321, 243] width 197 height 25
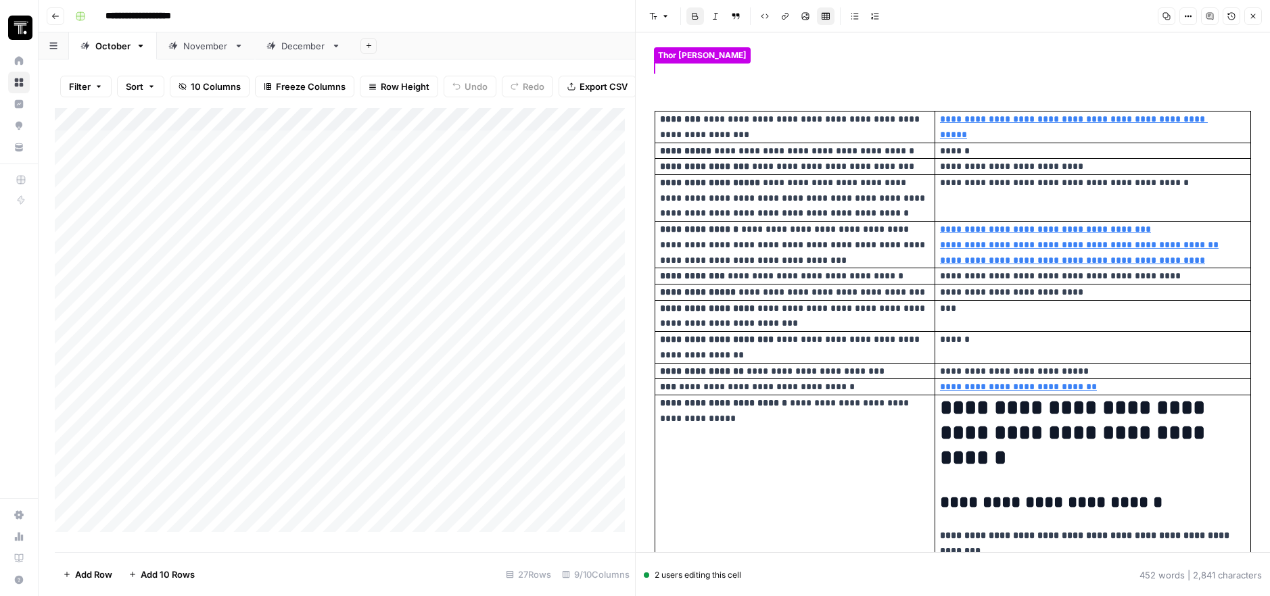
click at [360, 218] on div "Add Column" at bounding box center [345, 325] width 580 height 434
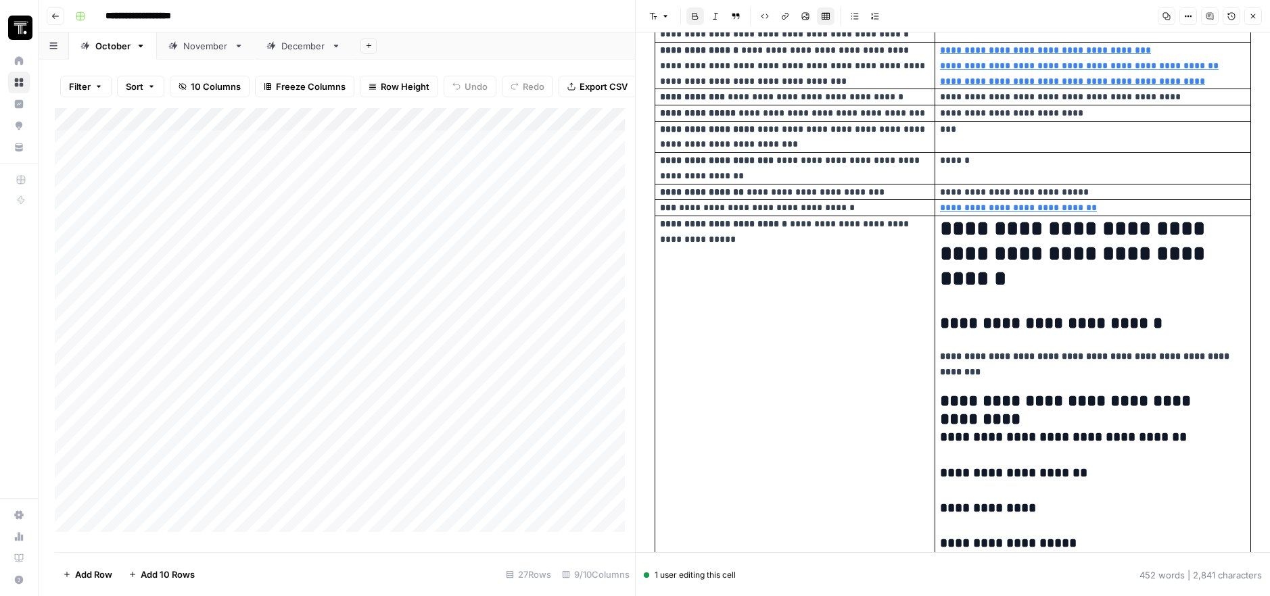
scroll to position [270, 0]
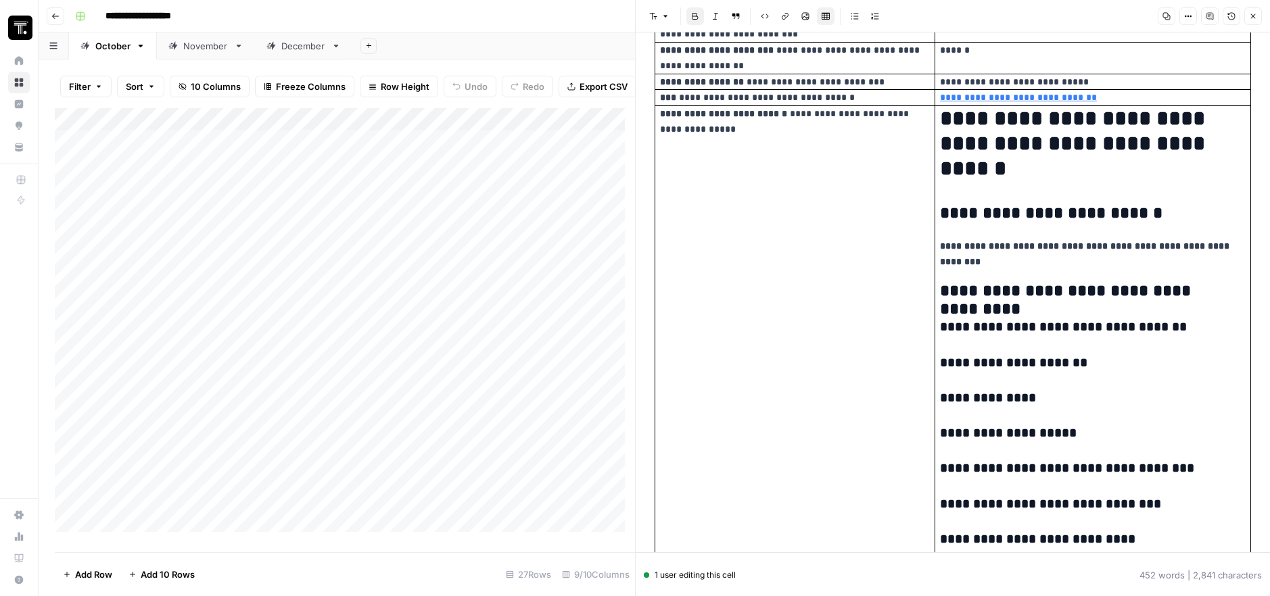
click at [320, 242] on div "Add Column" at bounding box center [345, 325] width 580 height 434
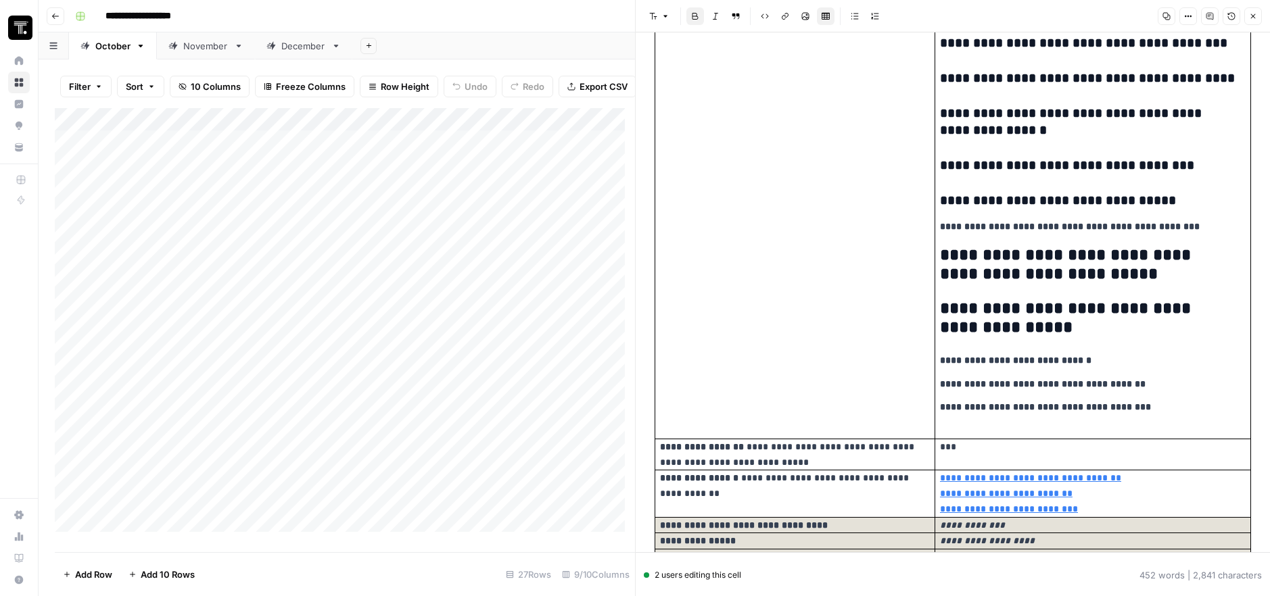
scroll to position [964, 0]
click at [284, 267] on div "Add Column" at bounding box center [345, 325] width 580 height 434
click at [292, 266] on div at bounding box center [321, 266] width 197 height 25
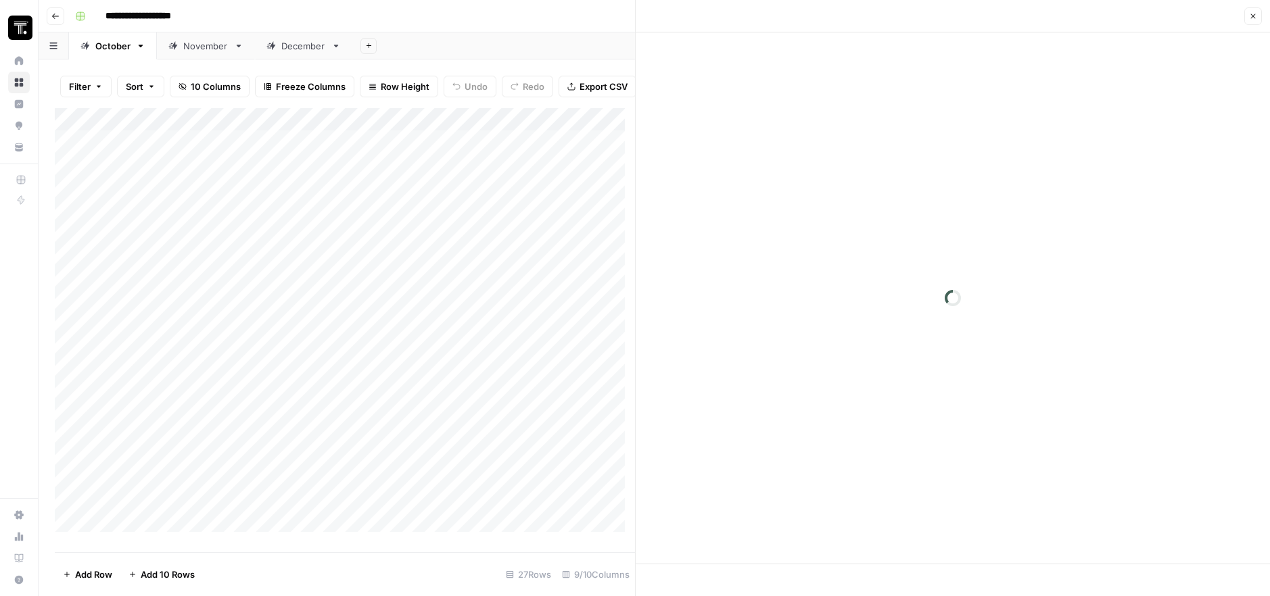
click at [292, 266] on div at bounding box center [321, 266] width 197 height 25
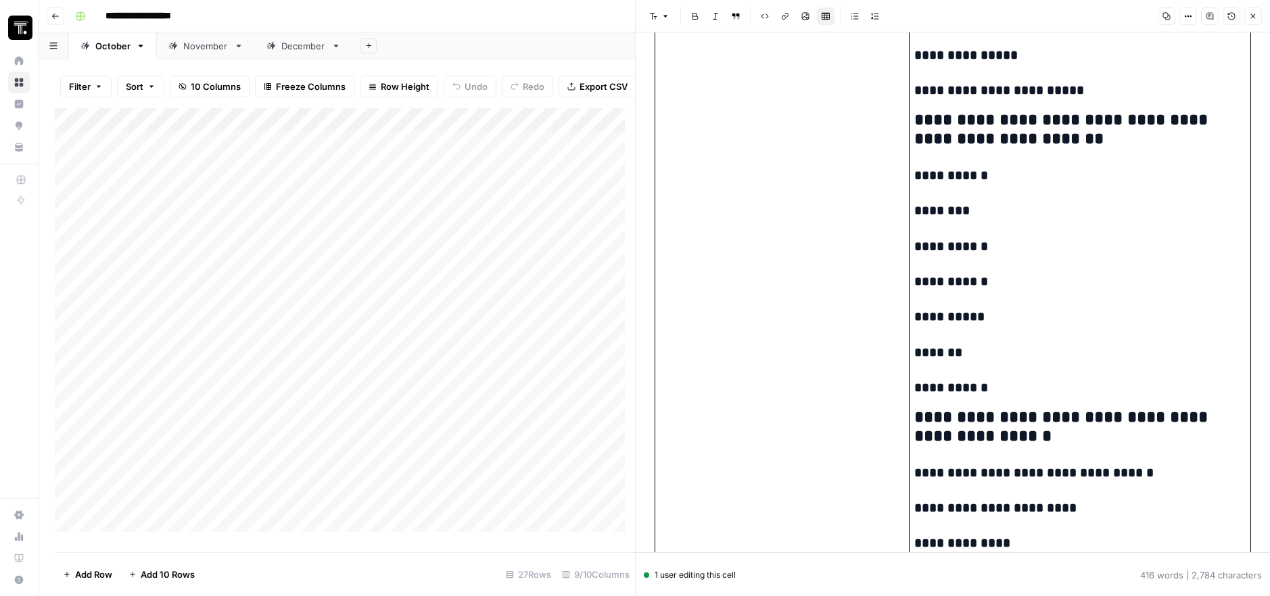
scroll to position [1366, 0]
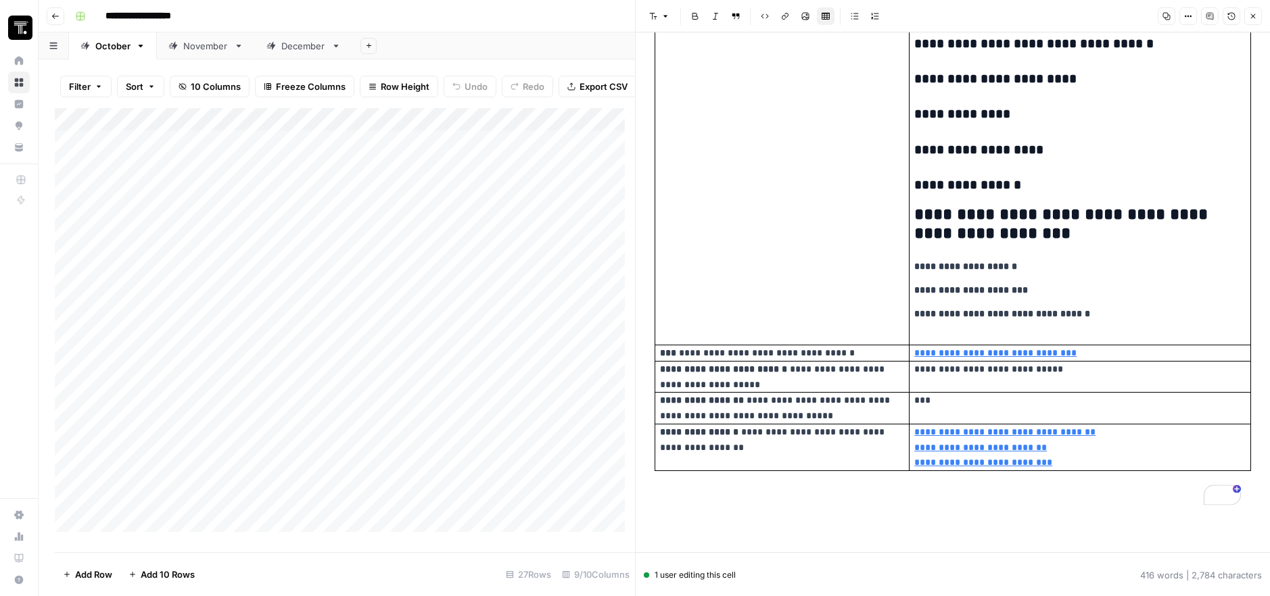
drag, startPoint x: 689, startPoint y: 59, endPoint x: 1081, endPoint y: 473, distance: 569.5
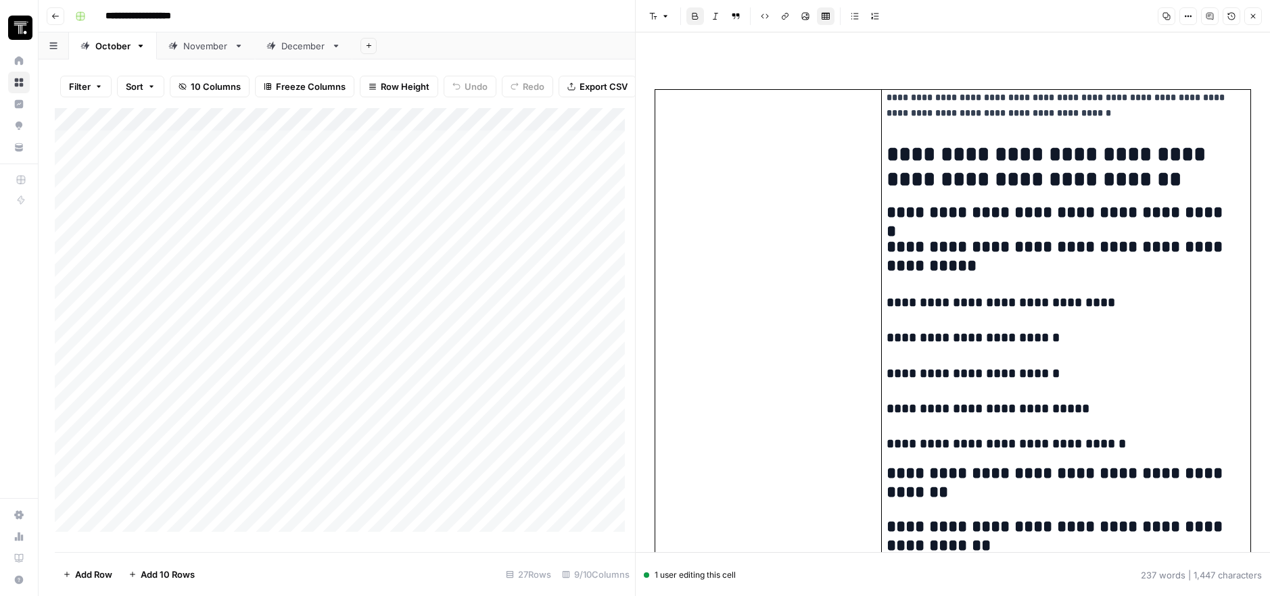
scroll to position [0, 0]
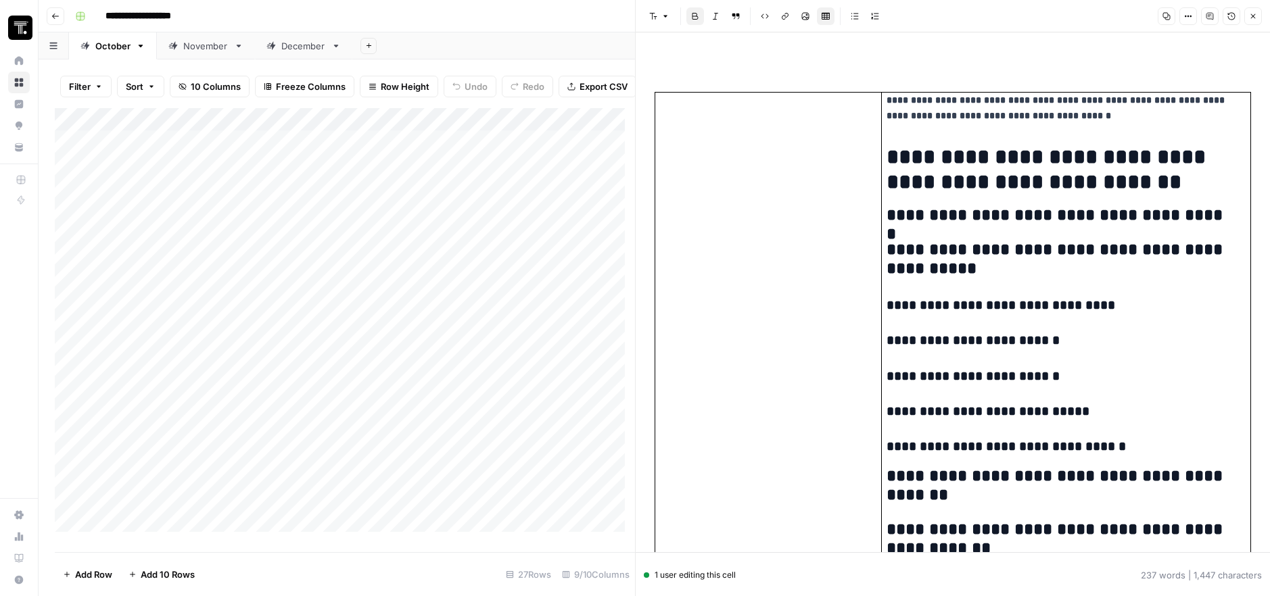
click at [927, 208] on h2 "**********" at bounding box center [1060, 215] width 348 height 19
click at [985, 93] on p "**********" at bounding box center [1060, 108] width 348 height 31
drag, startPoint x: 990, startPoint y: 77, endPoint x: 1072, endPoint y: 124, distance: 95.1
click at [442, 273] on div "Add Column" at bounding box center [345, 325] width 580 height 434
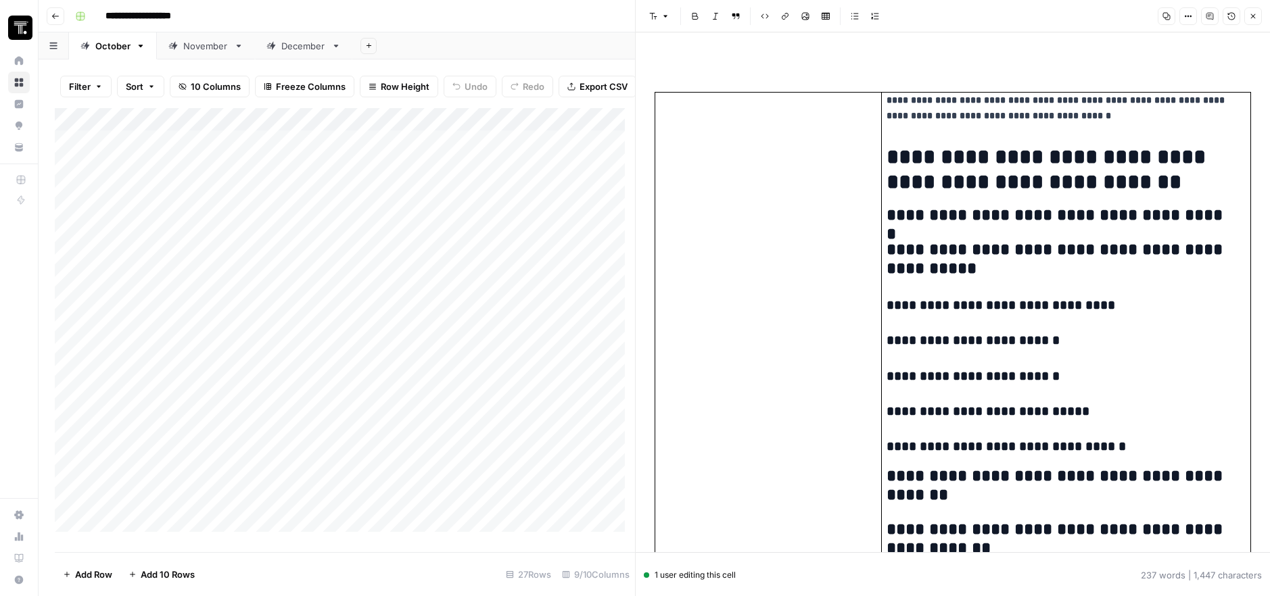
click at [1249, 23] on button "Close" at bounding box center [1253, 16] width 18 height 18
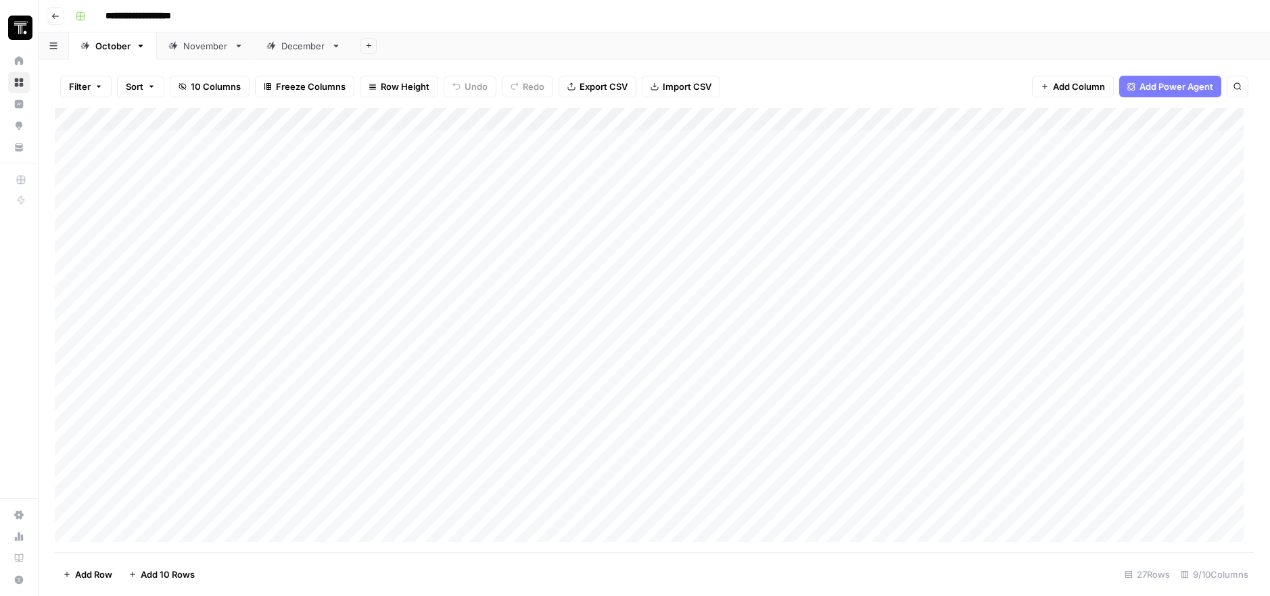
click at [520, 255] on div "Add Column" at bounding box center [654, 330] width 1199 height 444
click at [520, 255] on textarea at bounding box center [526, 257] width 216 height 19
paste textarea "**********"
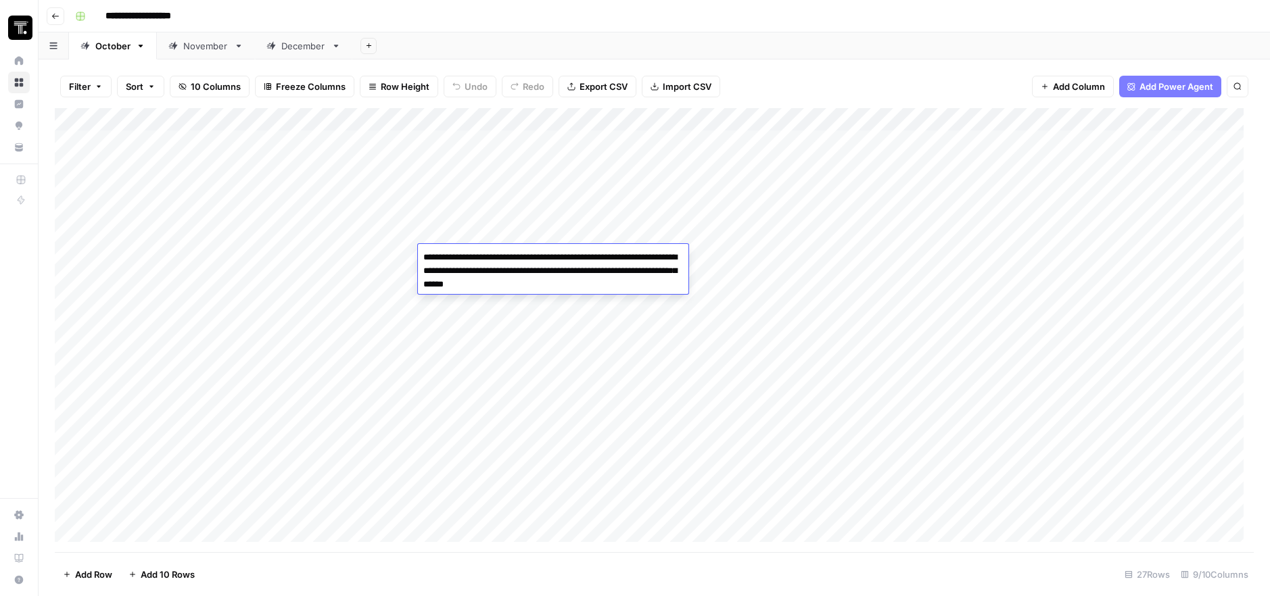
drag, startPoint x: 566, startPoint y: 258, endPoint x: 542, endPoint y: 258, distance: 24.3
click at [542, 258] on textarea "**********" at bounding box center [553, 271] width 270 height 46
drag, startPoint x: 454, startPoint y: 272, endPoint x: 425, endPoint y: 272, distance: 29.1
click at [425, 272] on textarea "**********" at bounding box center [553, 271] width 270 height 46
drag, startPoint x: 543, startPoint y: 273, endPoint x: 509, endPoint y: 273, distance: 33.8
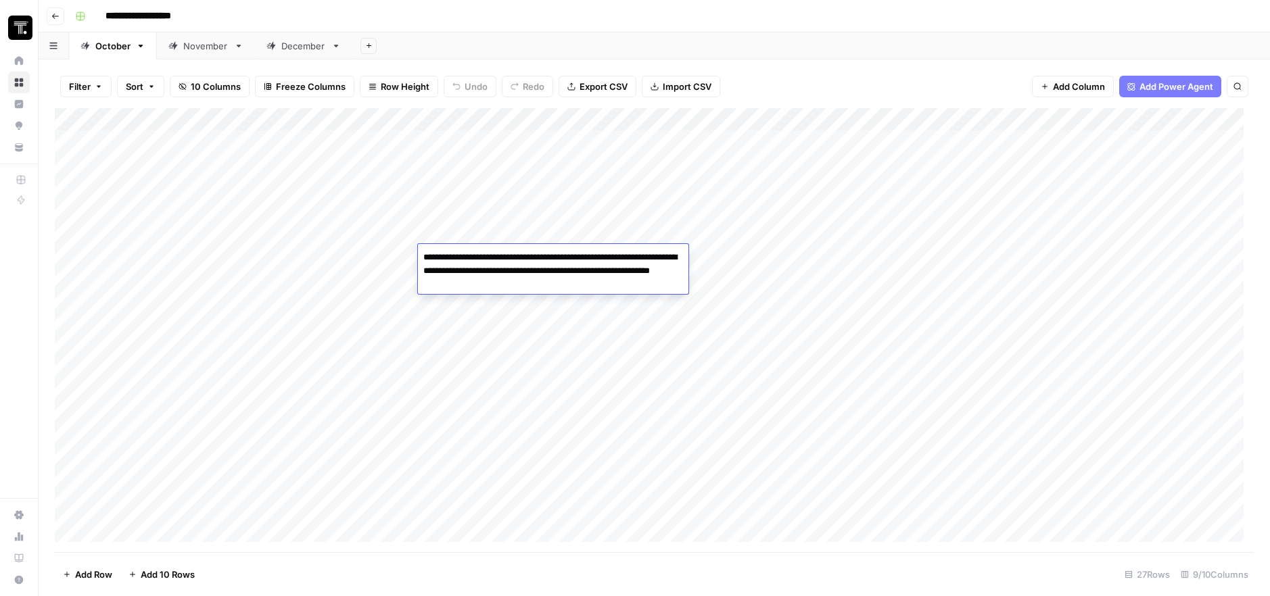
click at [509, 273] on textarea "**********" at bounding box center [553, 271] width 270 height 46
drag, startPoint x: 609, startPoint y: 271, endPoint x: 585, endPoint y: 270, distance: 24.3
click at [585, 270] on textarea "**********" at bounding box center [553, 271] width 270 height 46
drag, startPoint x: 675, startPoint y: 274, endPoint x: 637, endPoint y: 274, distance: 37.9
click at [637, 274] on textarea "**********" at bounding box center [553, 264] width 270 height 32
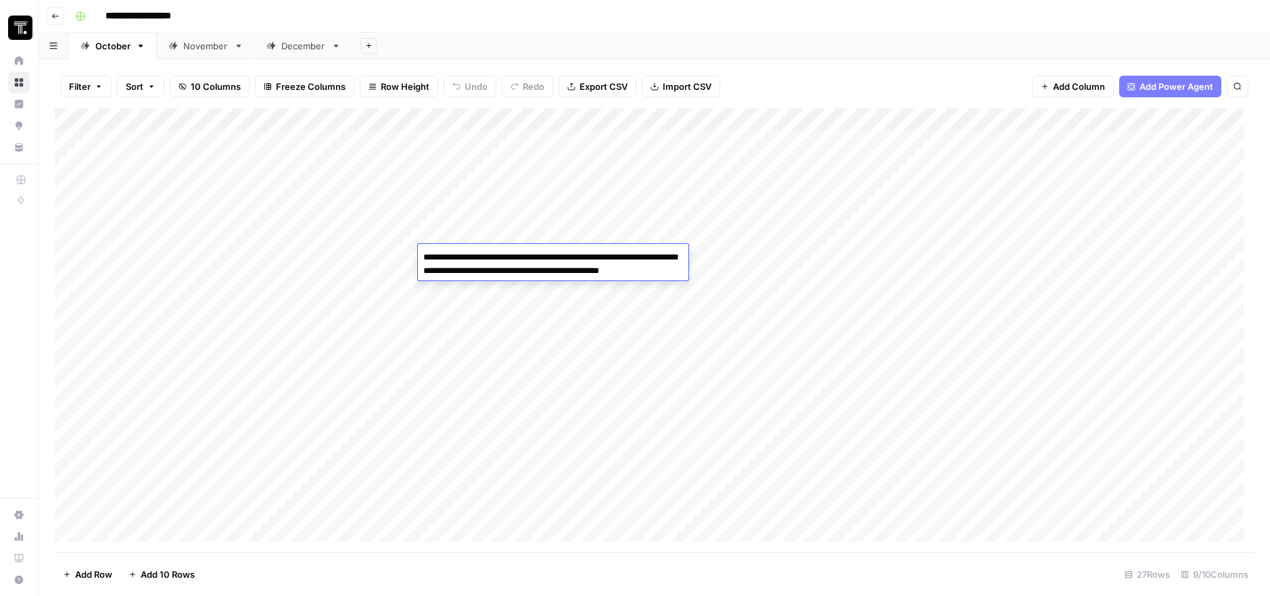
type textarea "**********"
click at [716, 260] on div "Add Column" at bounding box center [654, 330] width 1199 height 444
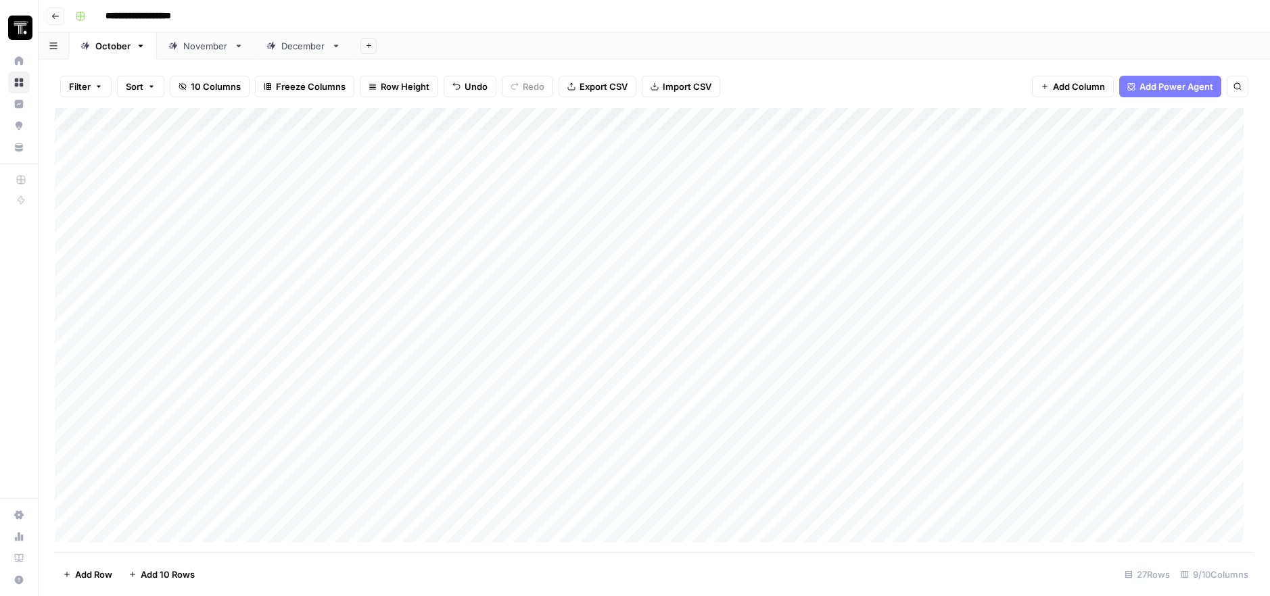
click at [655, 251] on div "Add Column" at bounding box center [654, 330] width 1199 height 444
click at [655, 252] on input at bounding box center [656, 260] width 216 height 16
type input "**********"
click at [1012, 251] on div "Add Column" at bounding box center [654, 330] width 1199 height 444
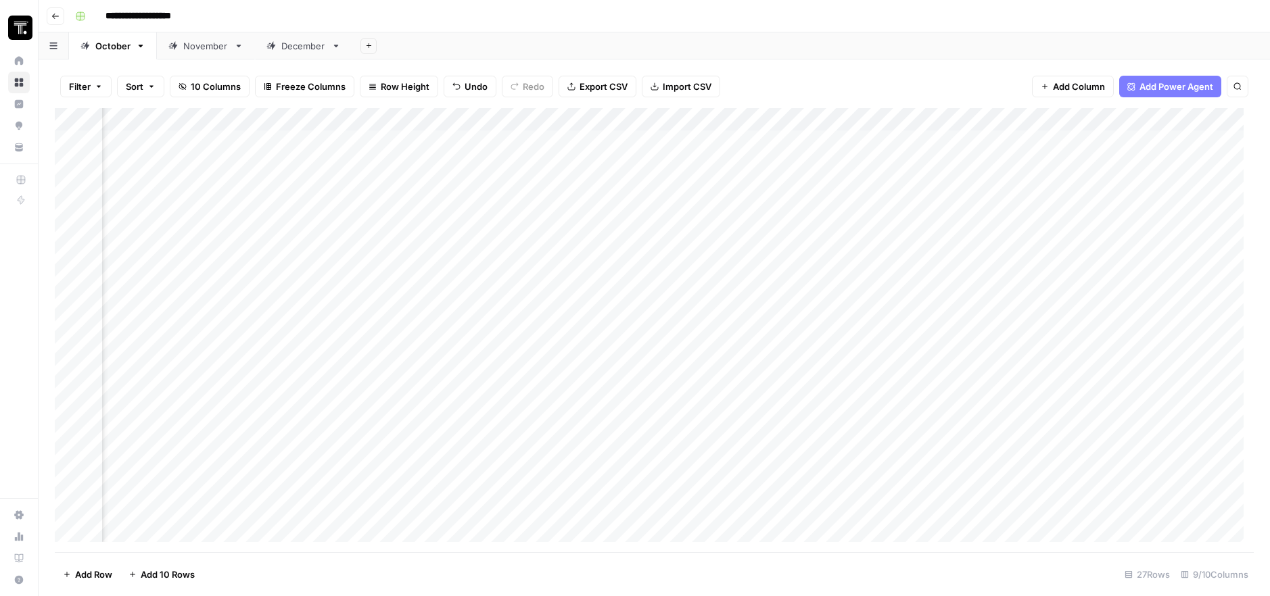
scroll to position [0, 423]
click at [846, 258] on div "Add Column" at bounding box center [654, 330] width 1199 height 444
click at [1252, 540] on icon "close" at bounding box center [1250, 538] width 7 height 7
click at [377, 253] on div "Add Column" at bounding box center [654, 330] width 1199 height 444
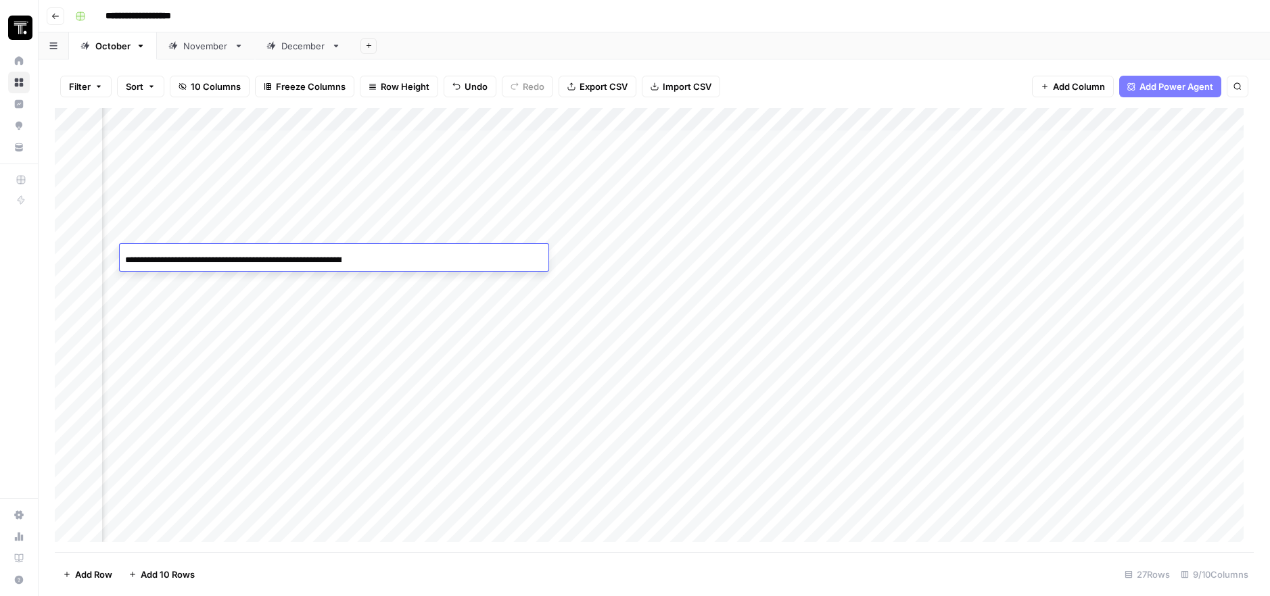
scroll to position [0, 181]
click at [372, 297] on div "Add Column" at bounding box center [654, 330] width 1199 height 444
click at [642, 249] on div "Add Column" at bounding box center [654, 330] width 1199 height 444
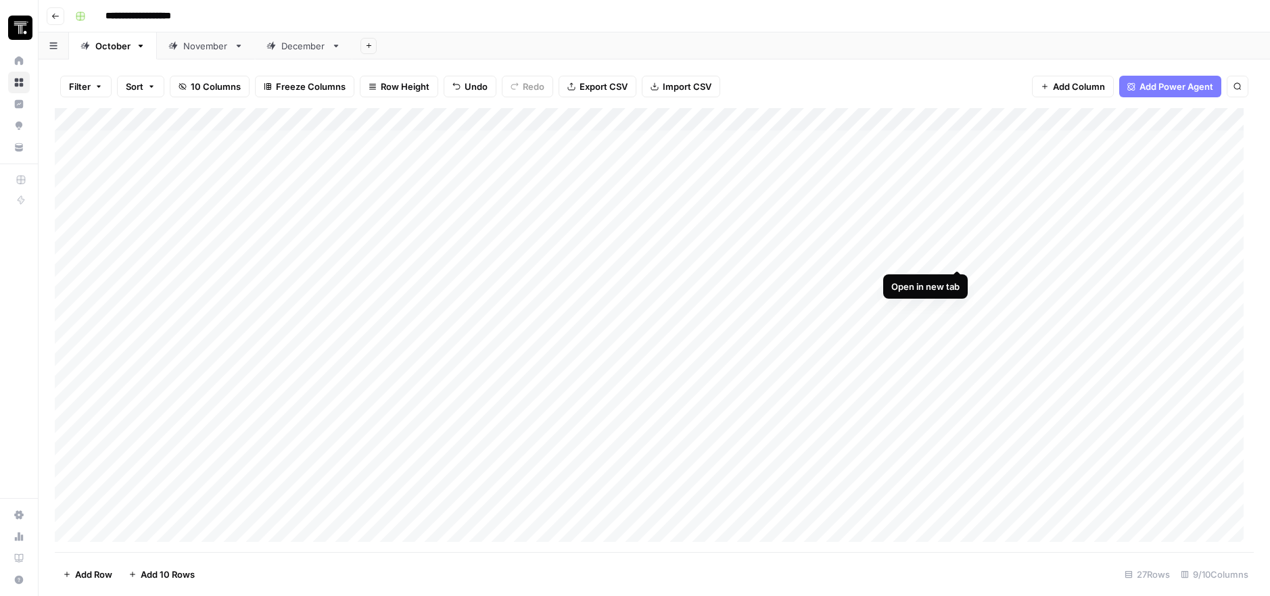
click at [960, 257] on div "Add Column" at bounding box center [654, 330] width 1199 height 444
click at [1063, 260] on div "Add Column" at bounding box center [654, 330] width 1199 height 444
click at [179, 254] on div "Add Column" at bounding box center [654, 330] width 1199 height 444
click at [201, 258] on div "Add Column" at bounding box center [654, 330] width 1199 height 444
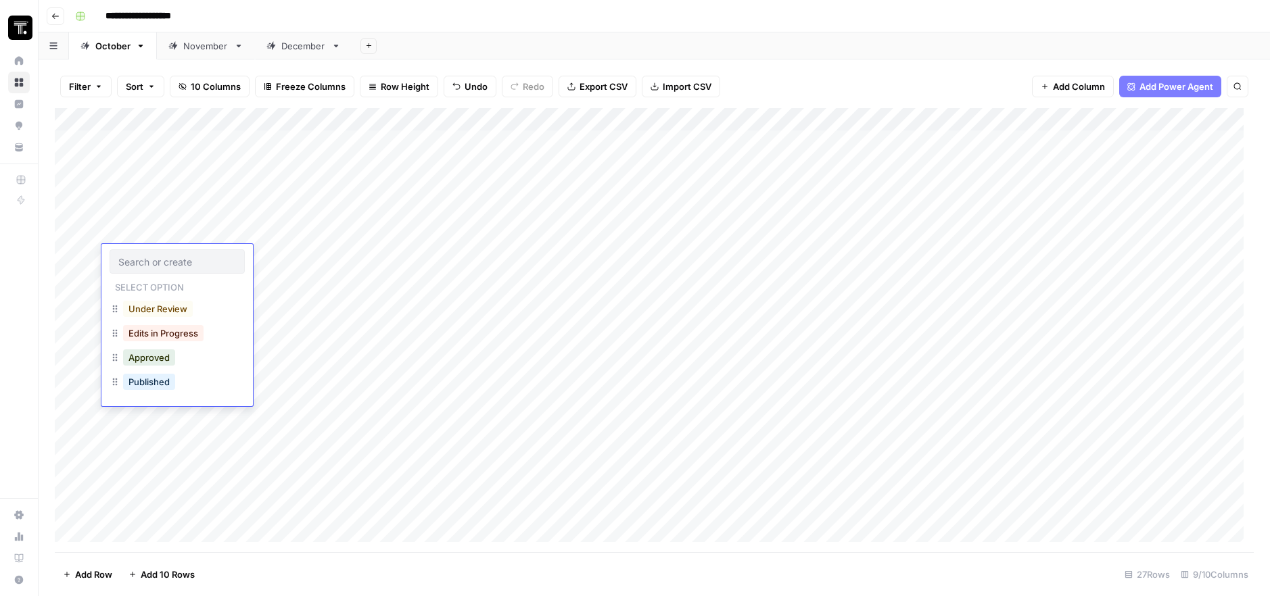
click at [200, 258] on input "text" at bounding box center [177, 262] width 118 height 12
click at [1057, 259] on div "Add Column" at bounding box center [654, 330] width 1199 height 444
click at [1065, 258] on div "Add Column" at bounding box center [654, 330] width 1199 height 444
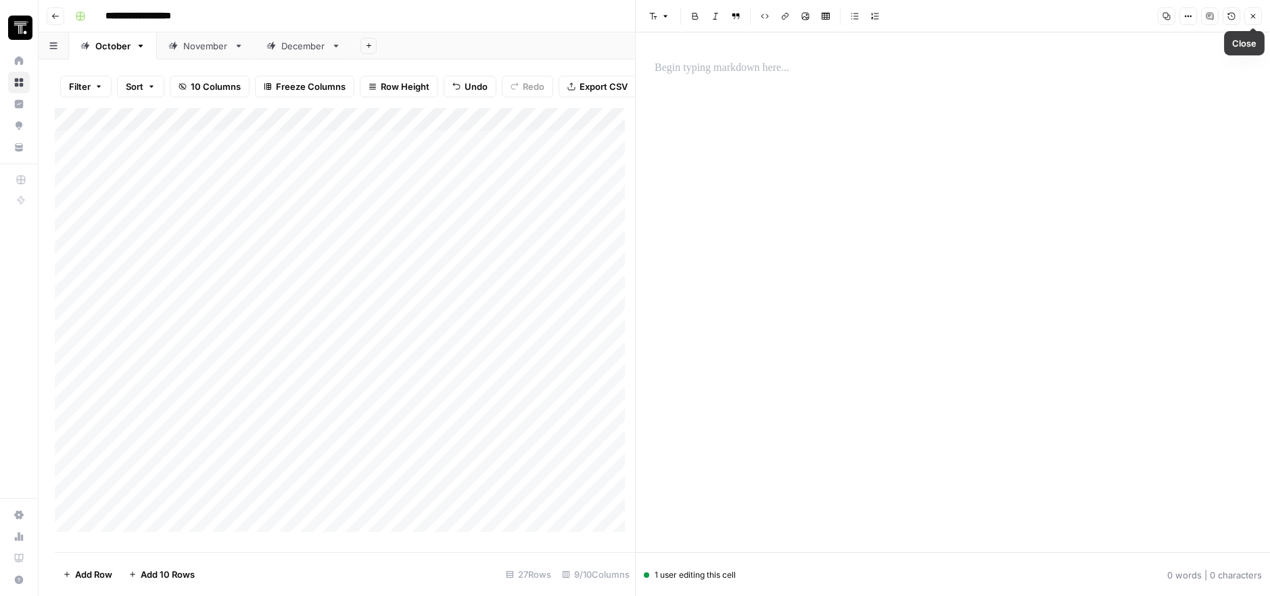
click at [1249, 17] on icon "button" at bounding box center [1253, 16] width 8 height 8
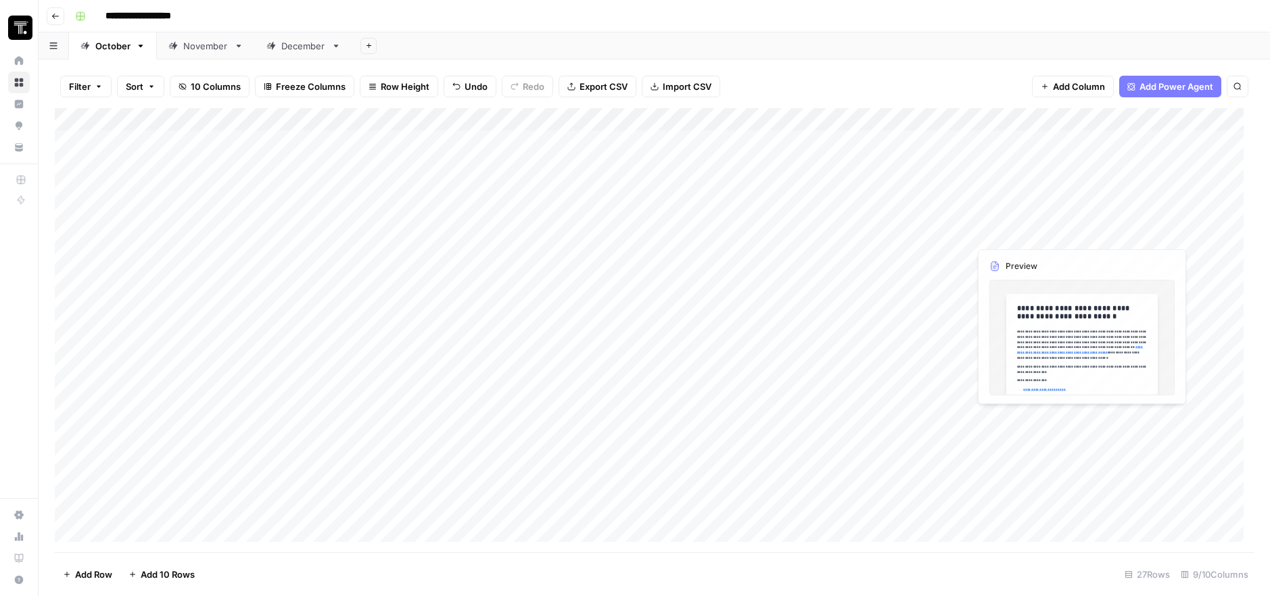
click at [1061, 256] on div "Add Column" at bounding box center [654, 330] width 1199 height 444
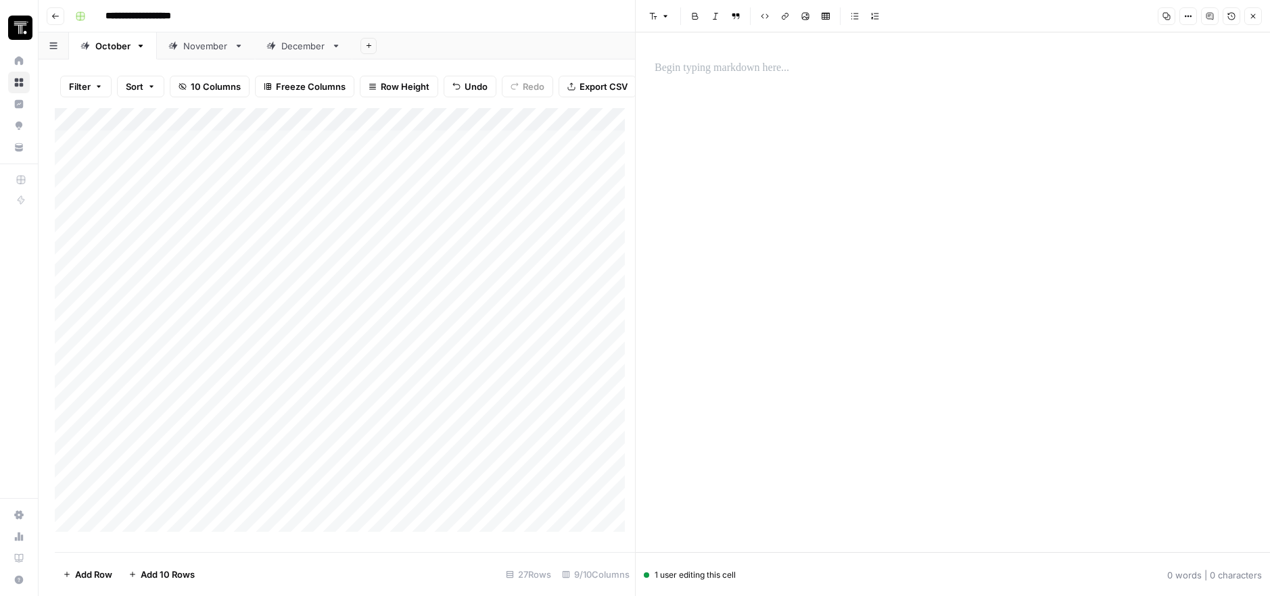
click at [728, 71] on p at bounding box center [952, 68] width 596 height 18
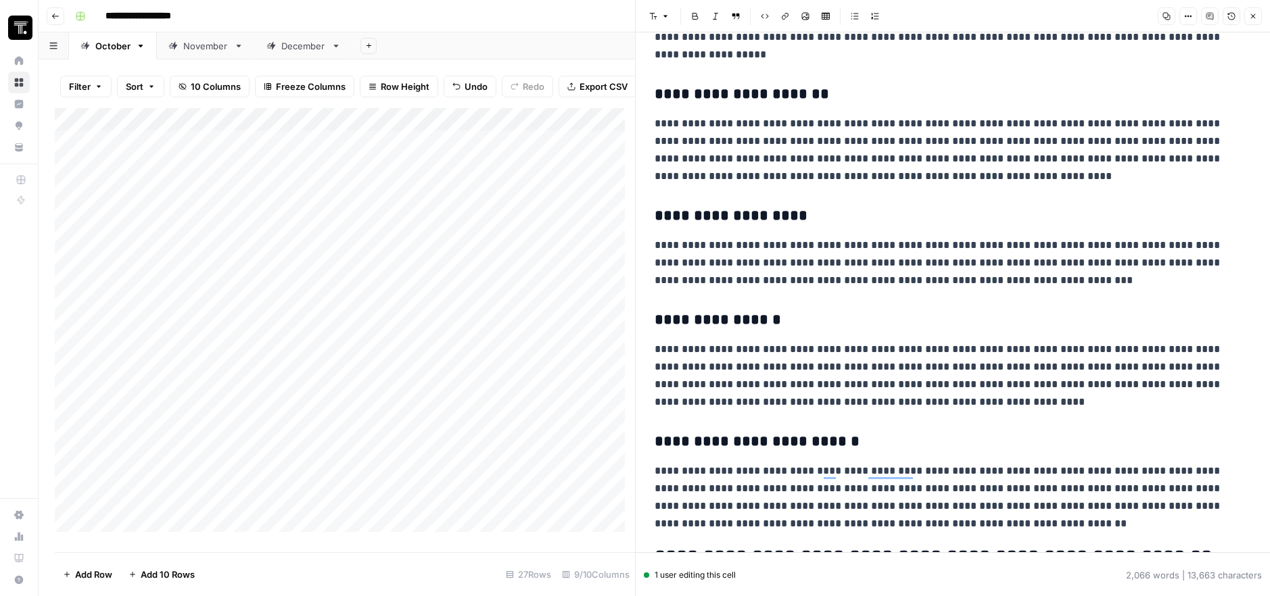
scroll to position [570, 0]
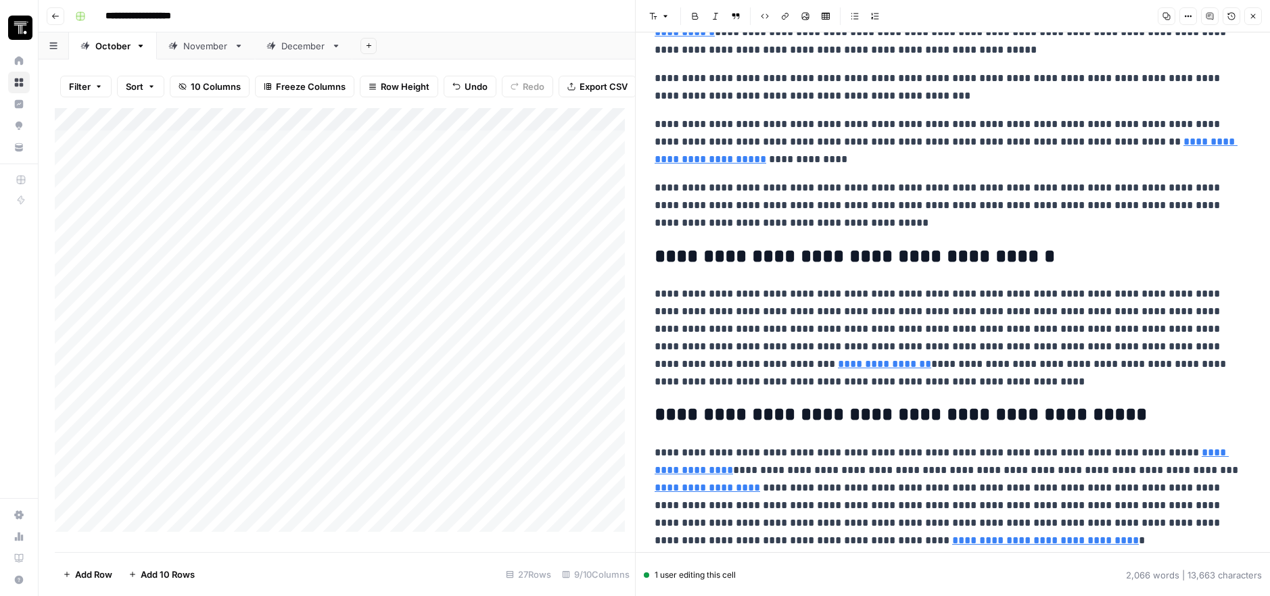
click at [1257, 16] on button "Close" at bounding box center [1253, 16] width 18 height 18
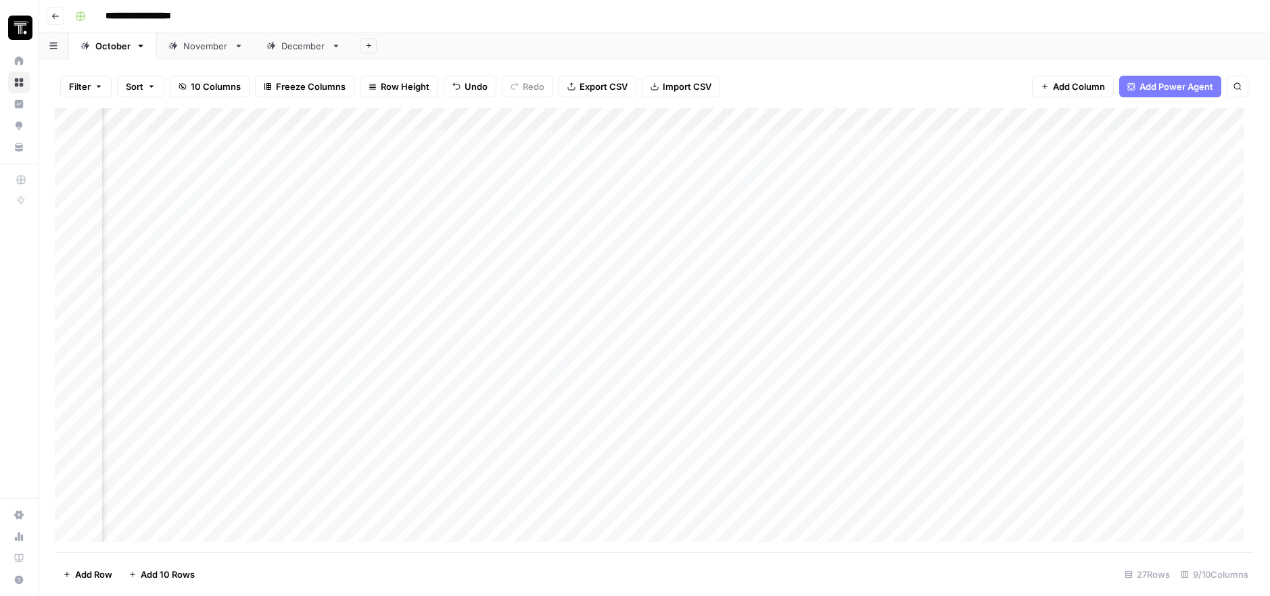
scroll to position [0, 277]
click at [976, 255] on div "Add Column" at bounding box center [654, 330] width 1199 height 444
click at [146, 260] on div "Add Column" at bounding box center [654, 330] width 1199 height 444
